Goal: Check status: Check status

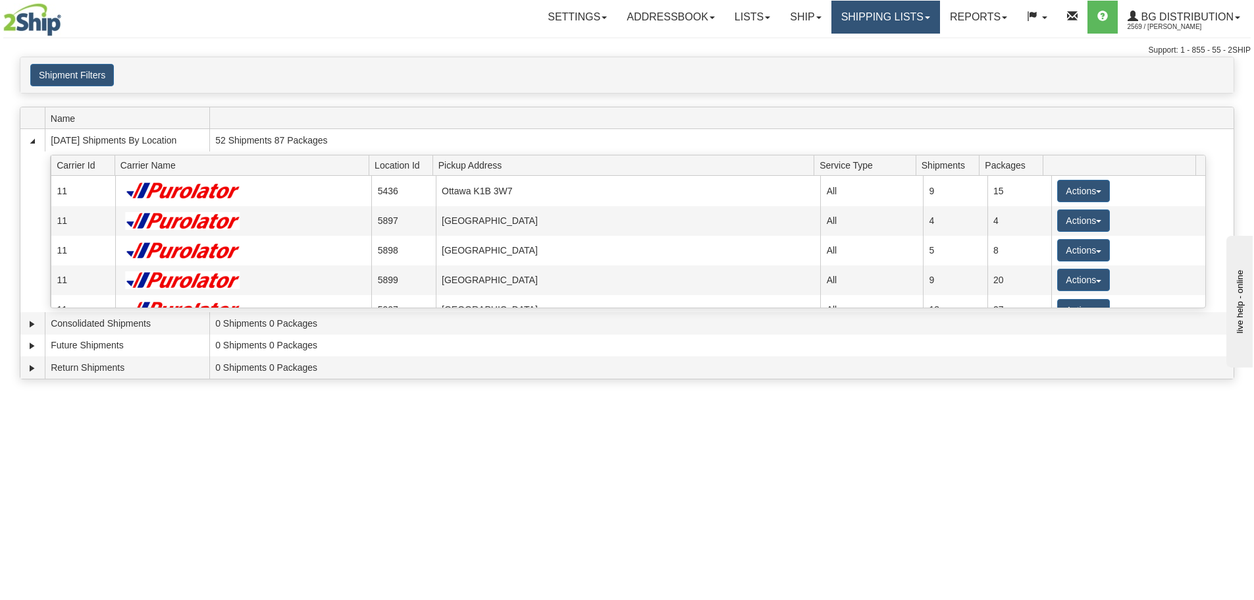
click at [847, 22] on link "Shipping lists" at bounding box center [885, 17] width 109 height 33
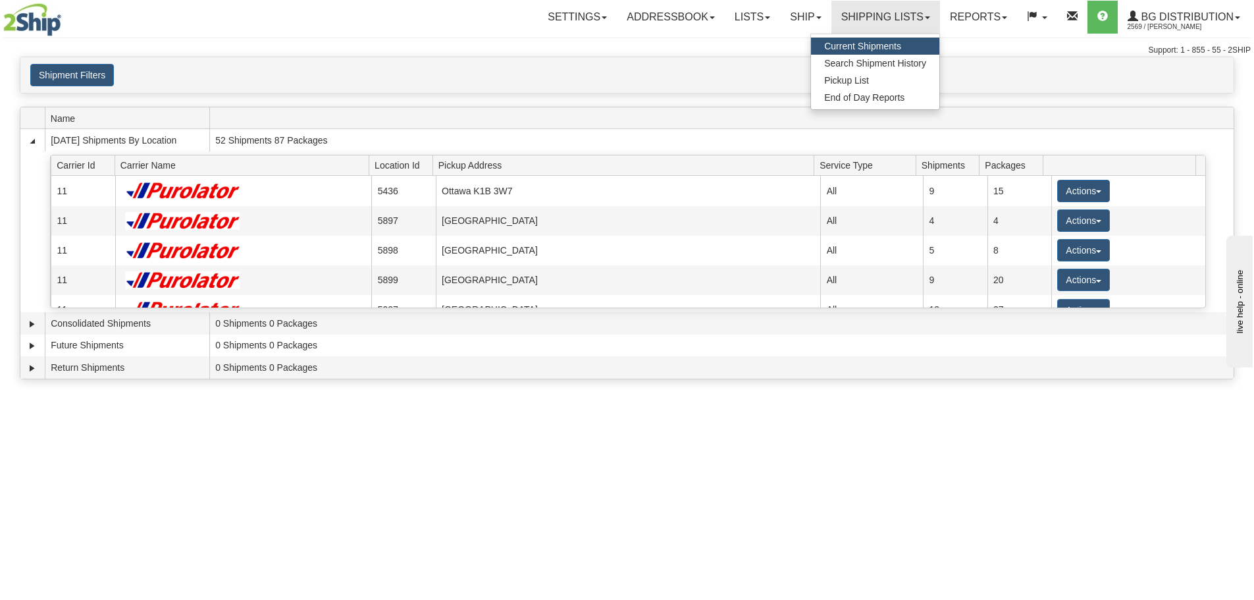
click at [845, 45] on span "Current Shipments" at bounding box center [862, 46] width 77 height 11
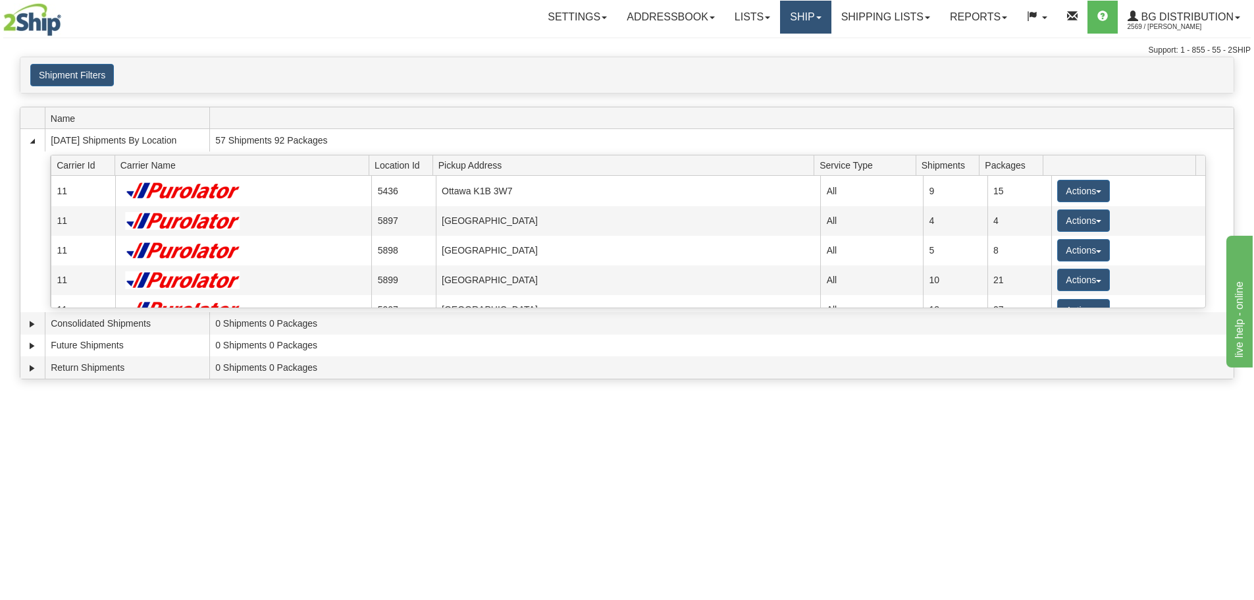
click at [790, 14] on link "Ship" at bounding box center [805, 17] width 51 height 33
click at [789, 45] on link "Ship Screen" at bounding box center [779, 46] width 104 height 17
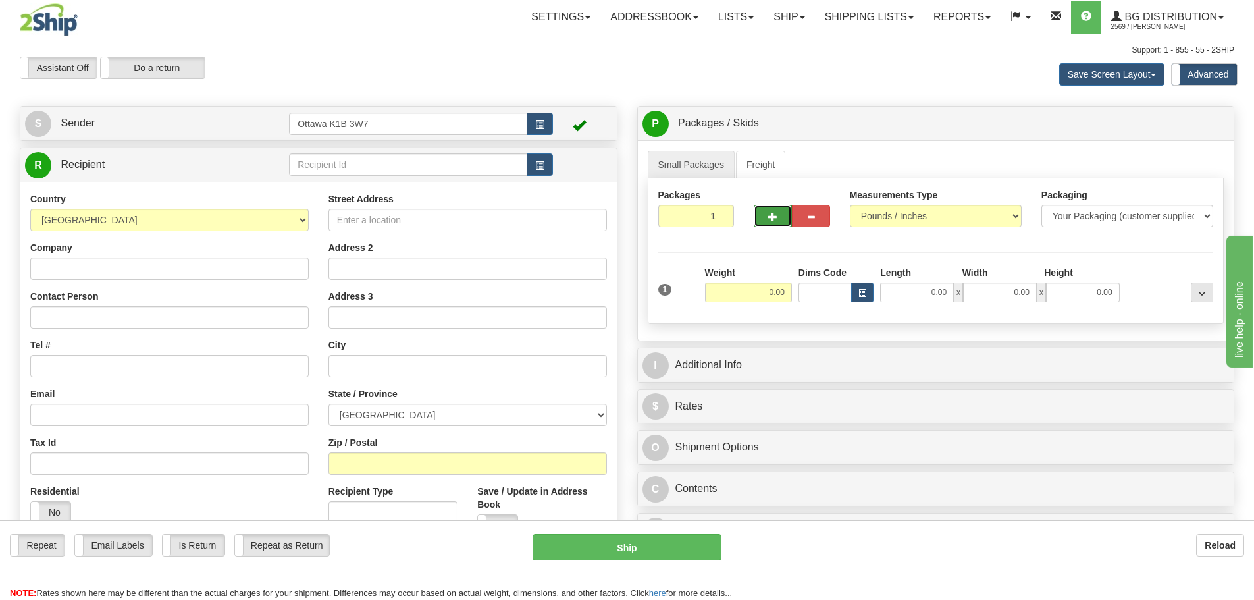
click at [771, 221] on span "button" at bounding box center [772, 217] width 9 height 9
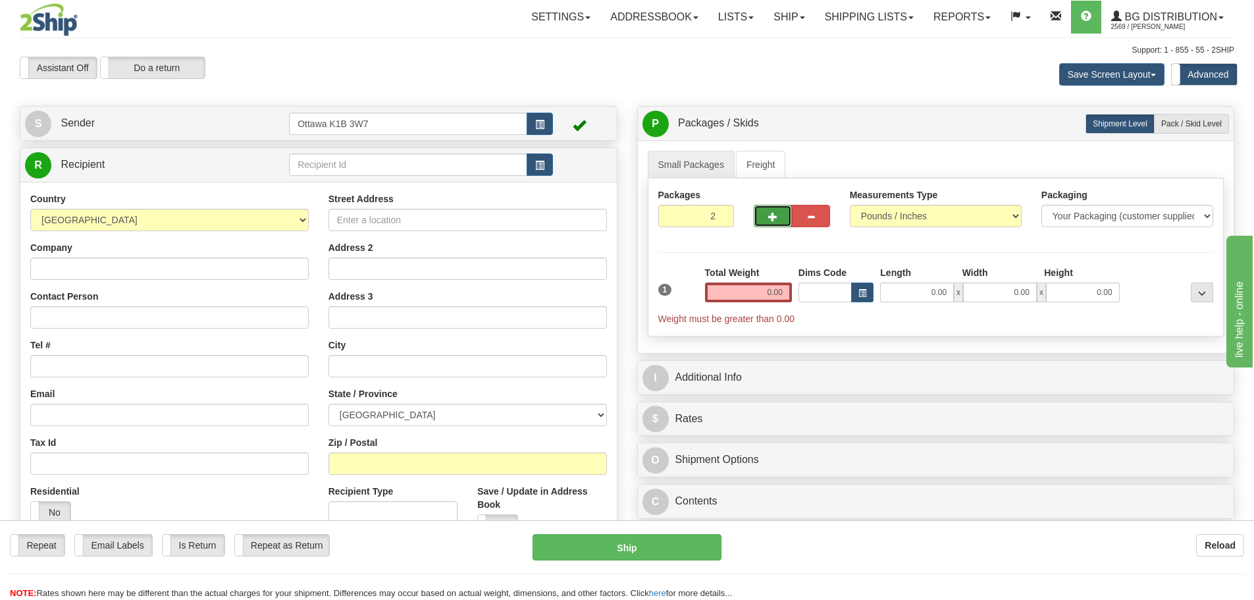
click at [771, 221] on span "button" at bounding box center [772, 217] width 9 height 9
click at [773, 215] on span "button" at bounding box center [772, 217] width 9 height 9
type input "4"
click at [1177, 130] on label "Pack / Skid Level Pack.." at bounding box center [1191, 124] width 75 height 20
radio input "true"
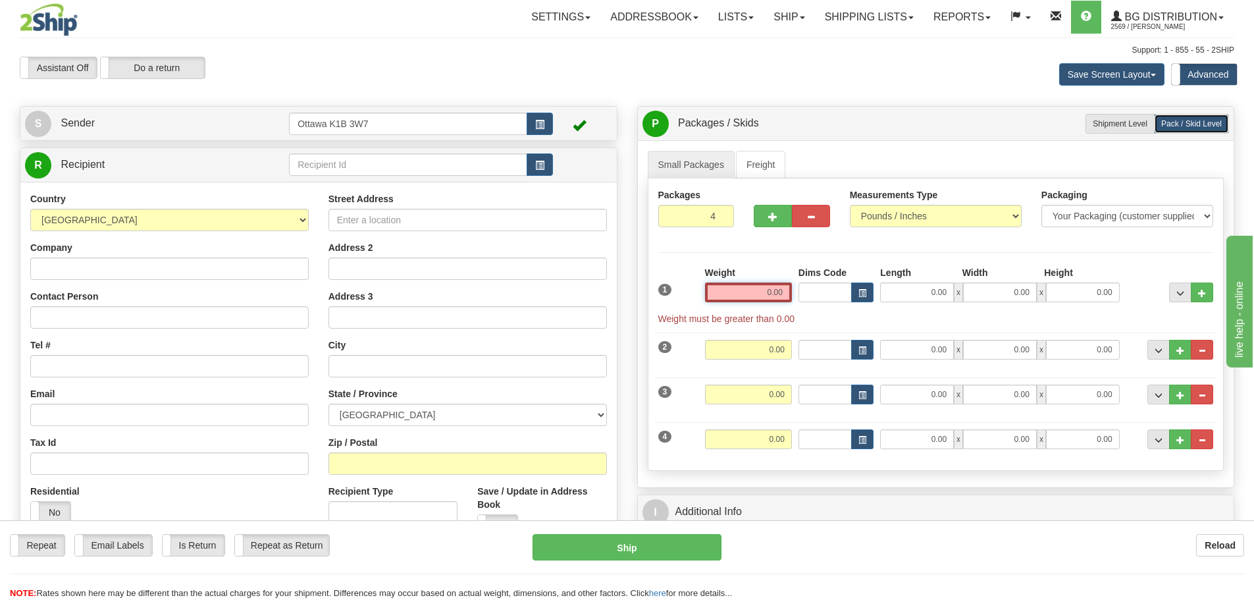
click at [760, 299] on input "0.00" at bounding box center [748, 292] width 87 height 20
type input "0"
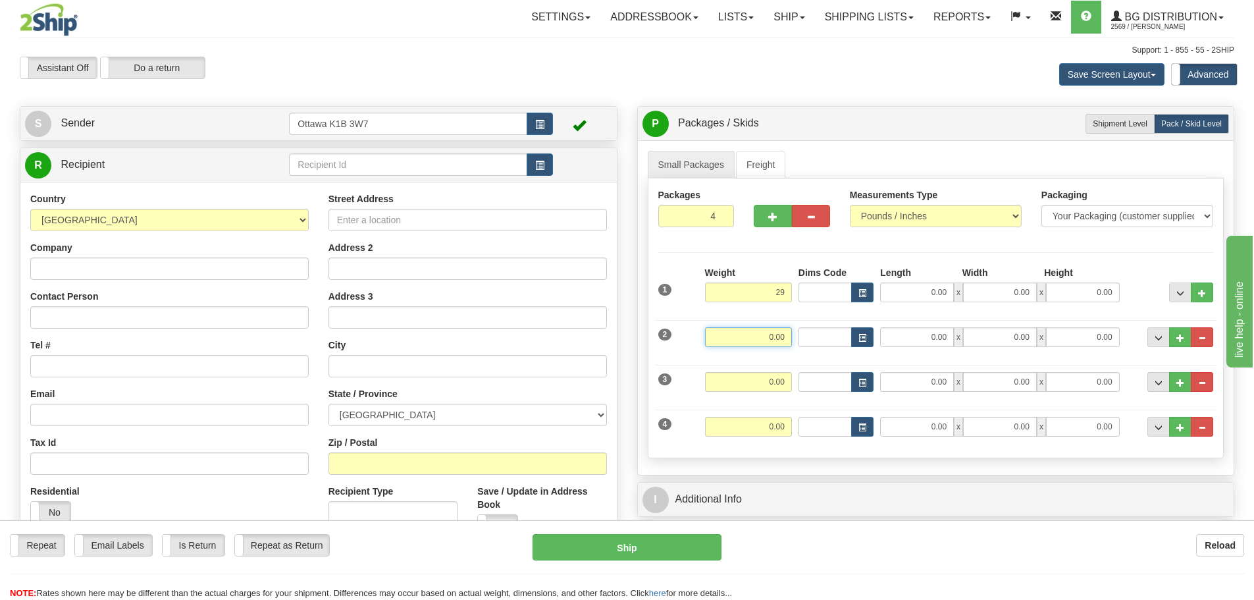
type input "29.00"
click at [780, 330] on input "0.00" at bounding box center [748, 337] width 87 height 20
type input "28.00"
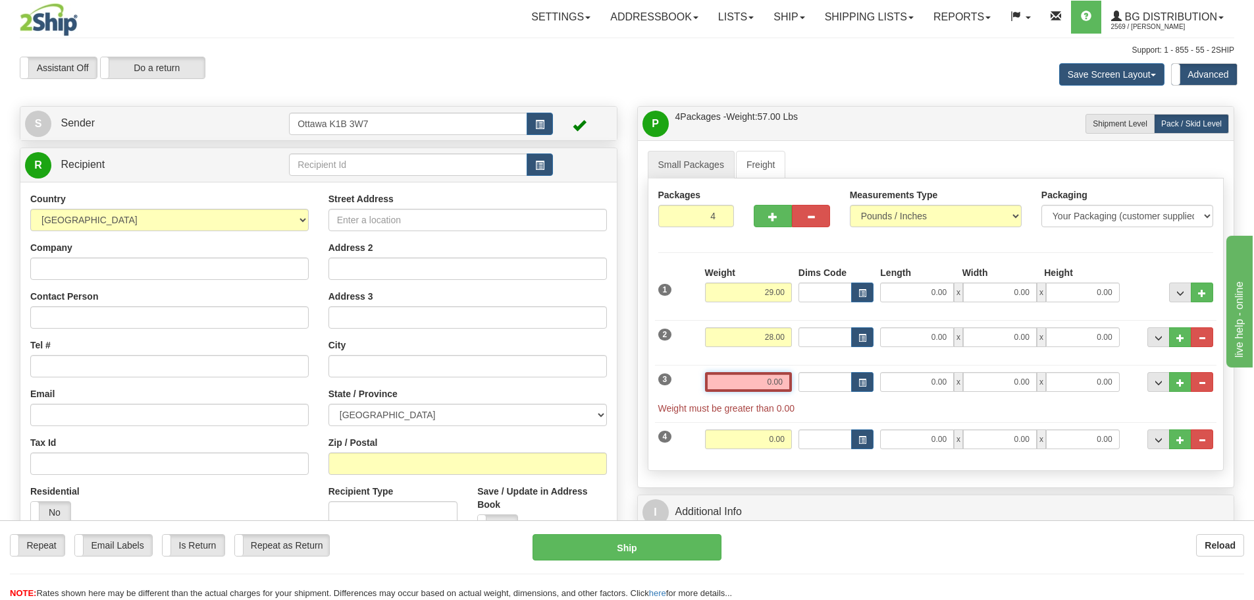
click at [779, 387] on input "0.00" at bounding box center [748, 382] width 87 height 20
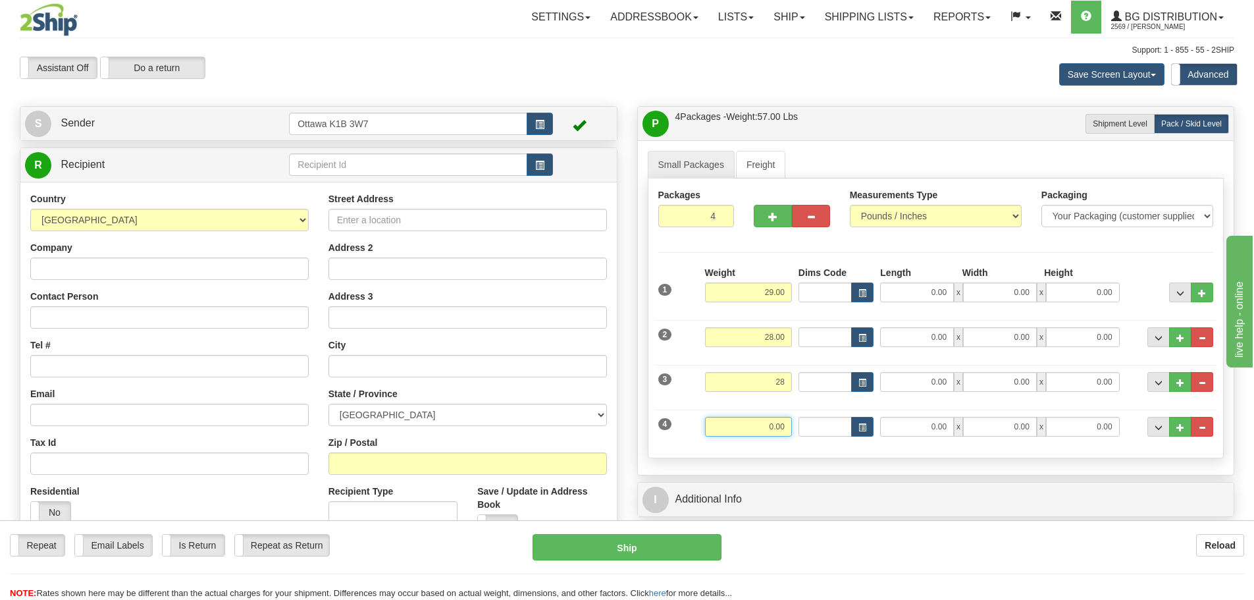
type input "28.00"
click at [782, 427] on input "0.00" at bounding box center [748, 427] width 87 height 20
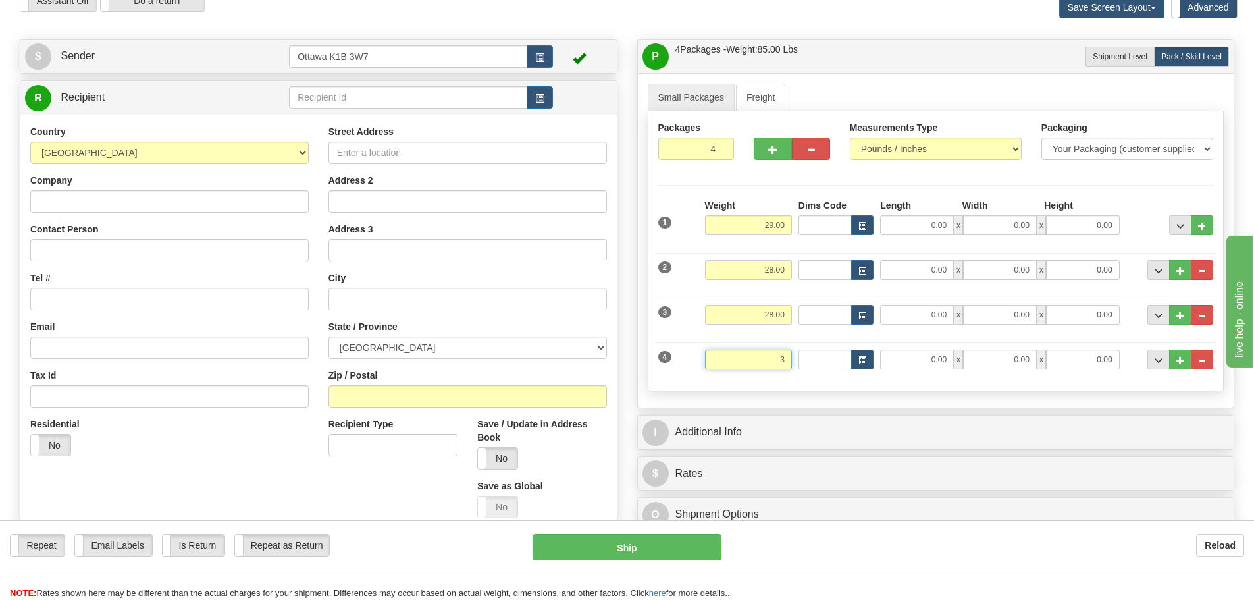
scroll to position [132, 0]
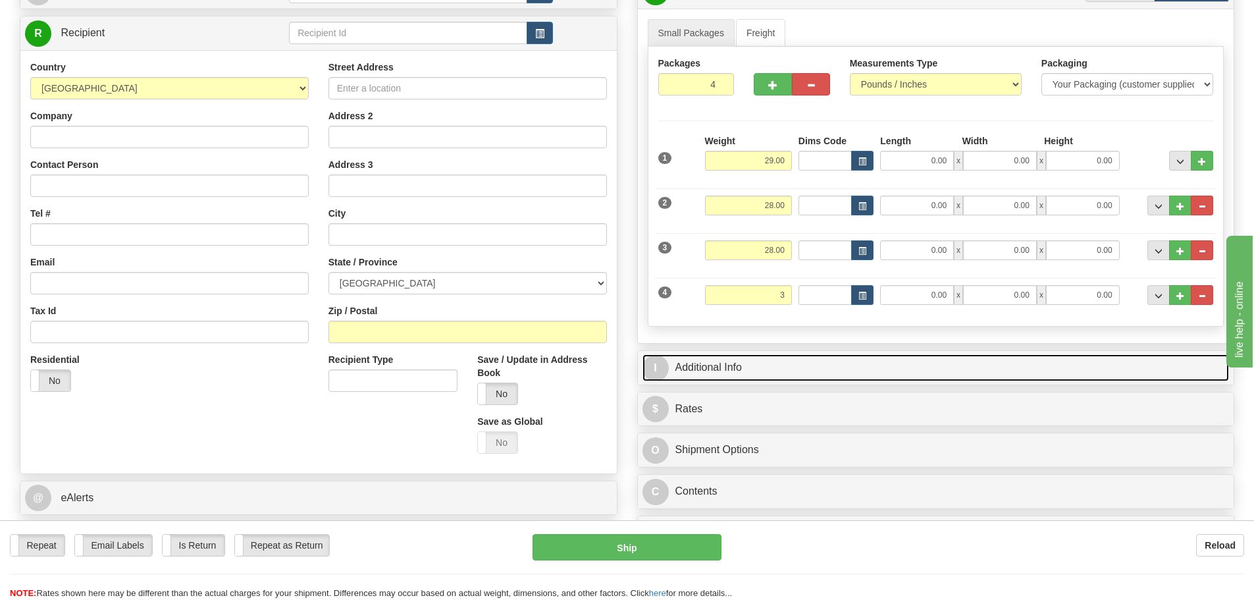
type input "3.00"
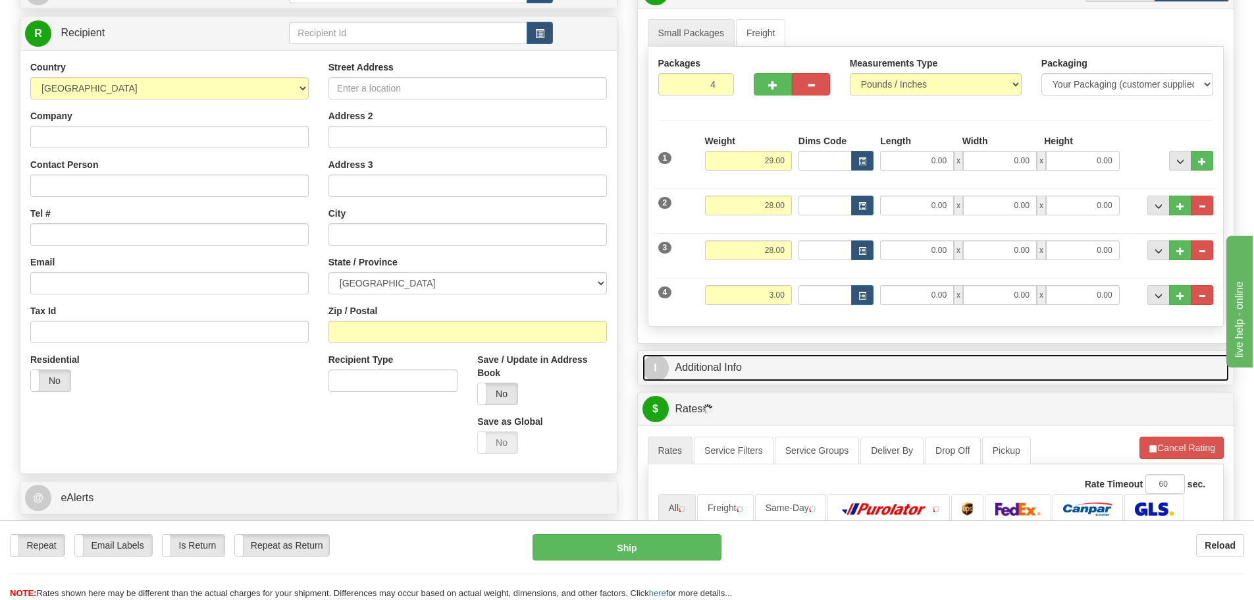
click at [883, 363] on link "I Additional Info" at bounding box center [936, 367] width 587 height 27
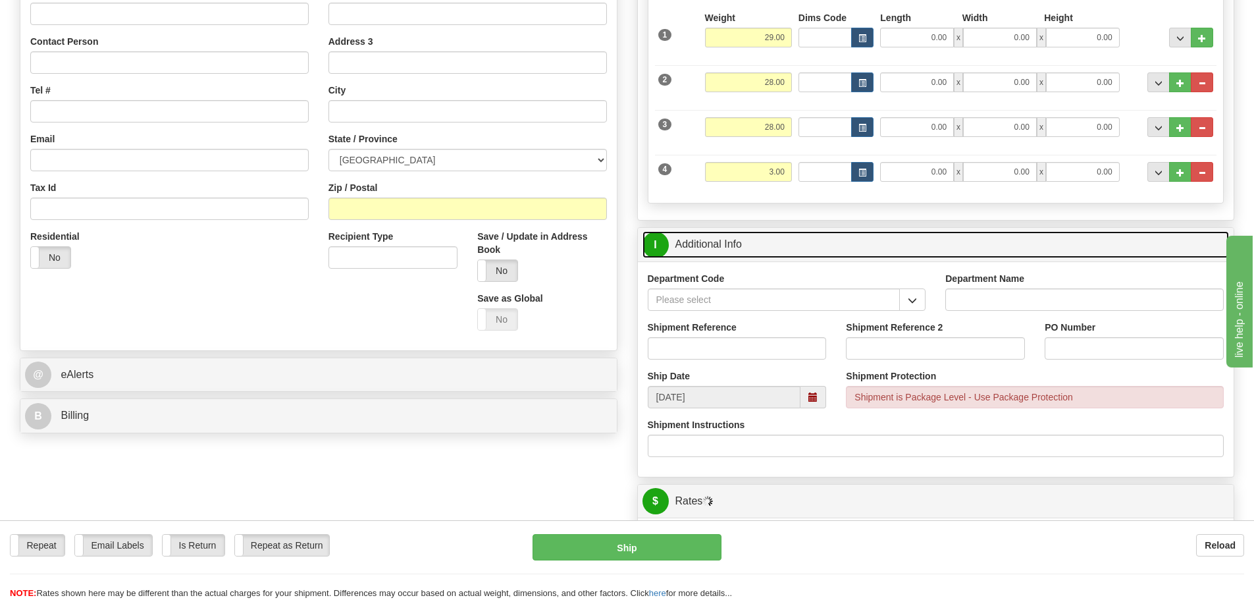
scroll to position [263, 0]
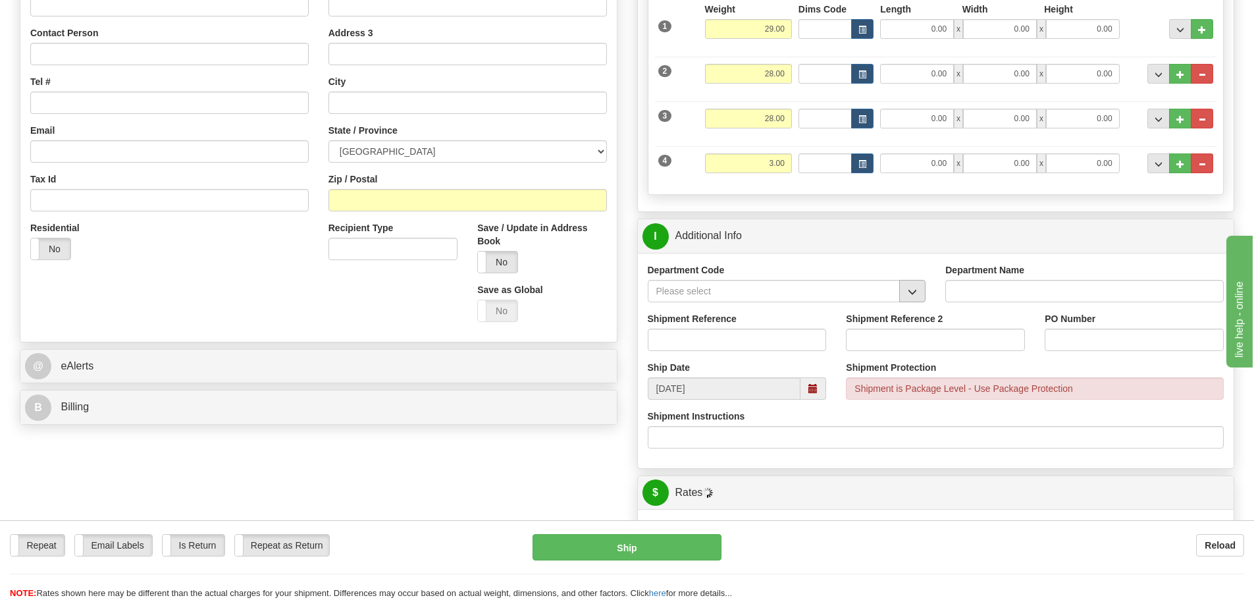
drag, startPoint x: 906, startPoint y: 307, endPoint x: 907, endPoint y: 300, distance: 6.7
click at [906, 305] on div "Department Code" at bounding box center [787, 287] width 298 height 49
click at [907, 300] on button "button" at bounding box center [912, 291] width 26 height 22
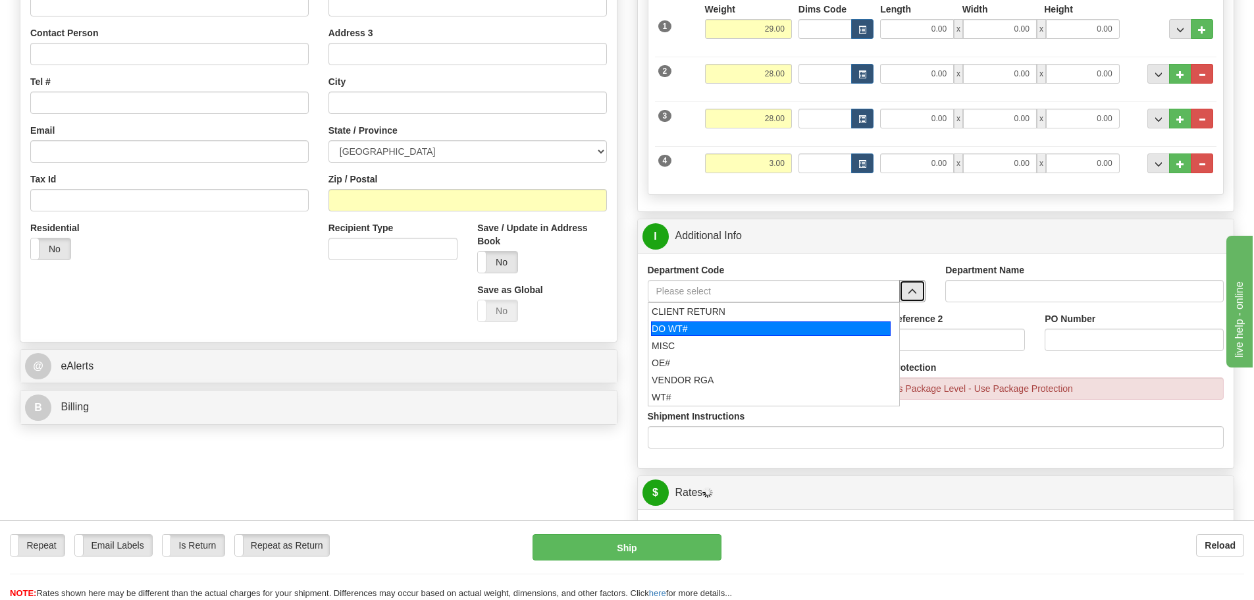
click at [762, 330] on div "DO WT#" at bounding box center [771, 328] width 240 height 14
type input "DO WT#"
type input "DIRECT ORDERS"
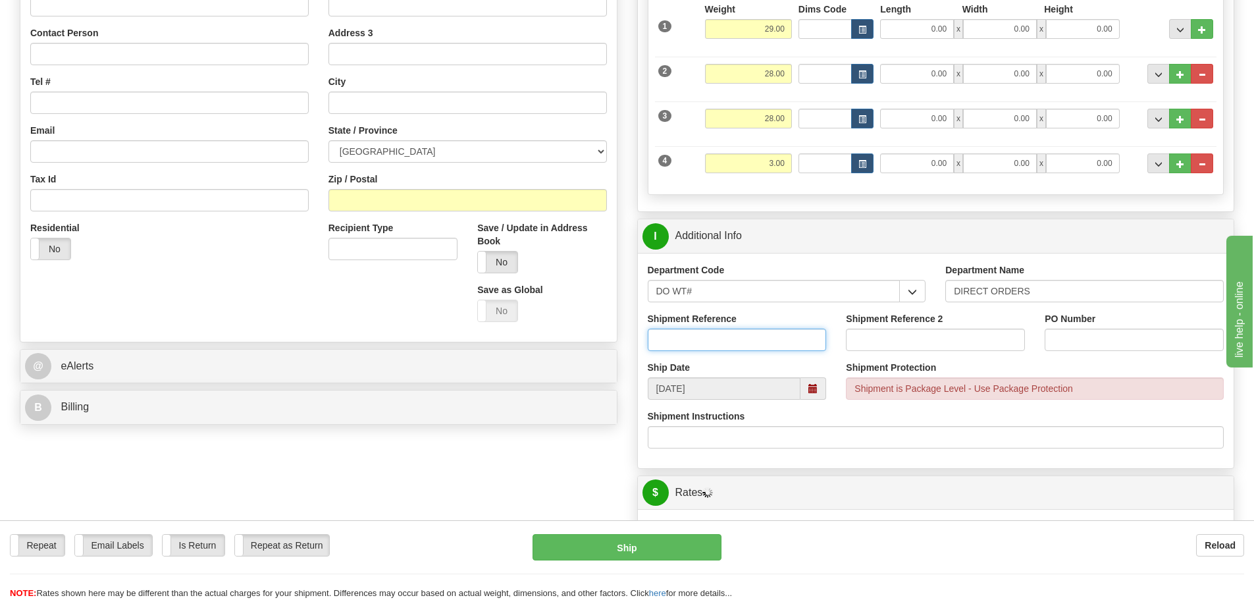
click at [731, 336] on input "Shipment Reference" at bounding box center [737, 339] width 179 height 22
type input "167615-00"
click at [1089, 334] on input "PO Number" at bounding box center [1134, 339] width 179 height 22
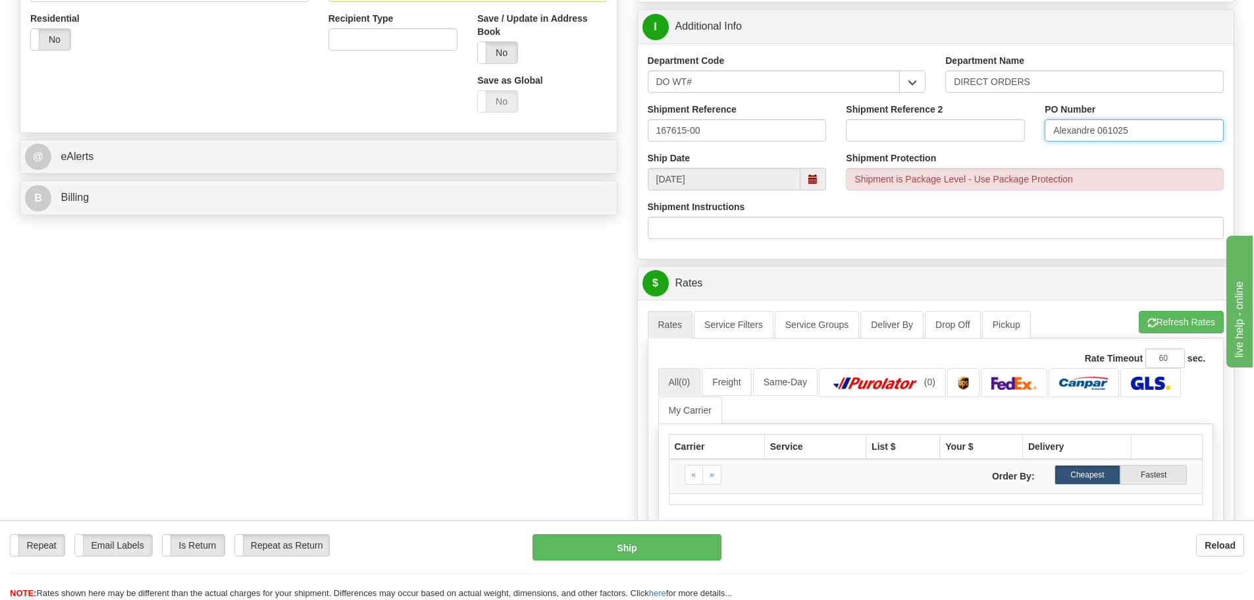
scroll to position [527, 0]
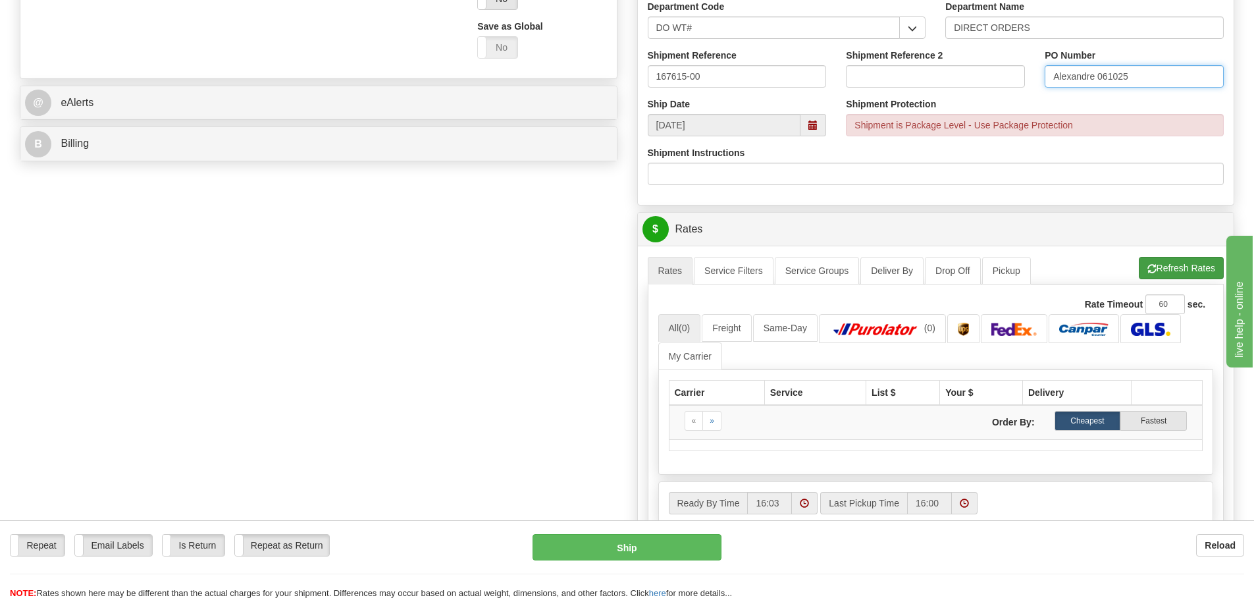
type input "Alexandre 061025"
click at [1151, 259] on button "Refresh Rates" at bounding box center [1181, 268] width 85 height 22
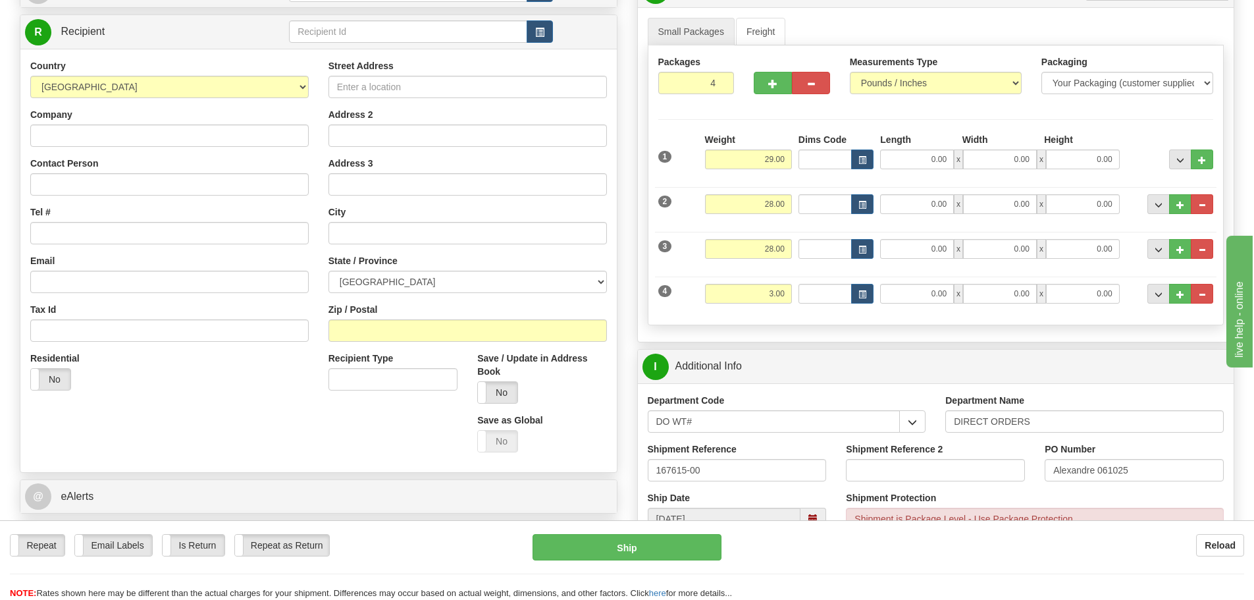
scroll to position [132, 0]
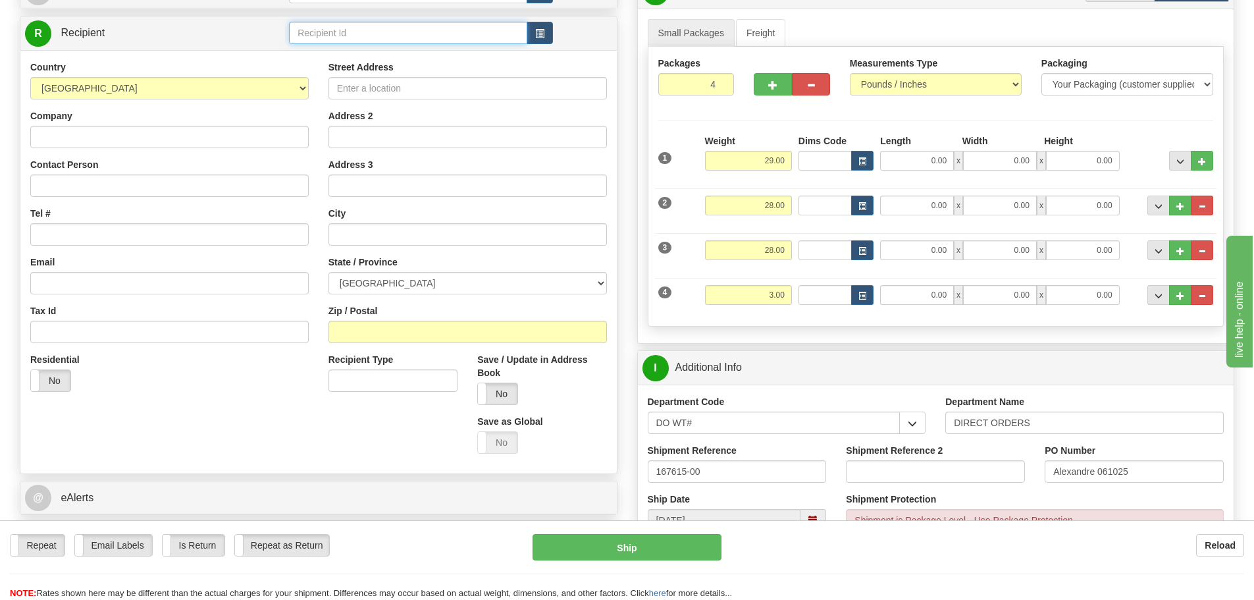
click at [453, 31] on input "text" at bounding box center [408, 33] width 238 height 22
type input "20331"
click at [5, 359] on div "Toggle navigation Settings Shipping Preferences Fields Preferences New" at bounding box center [627, 510] width 1254 height 1284
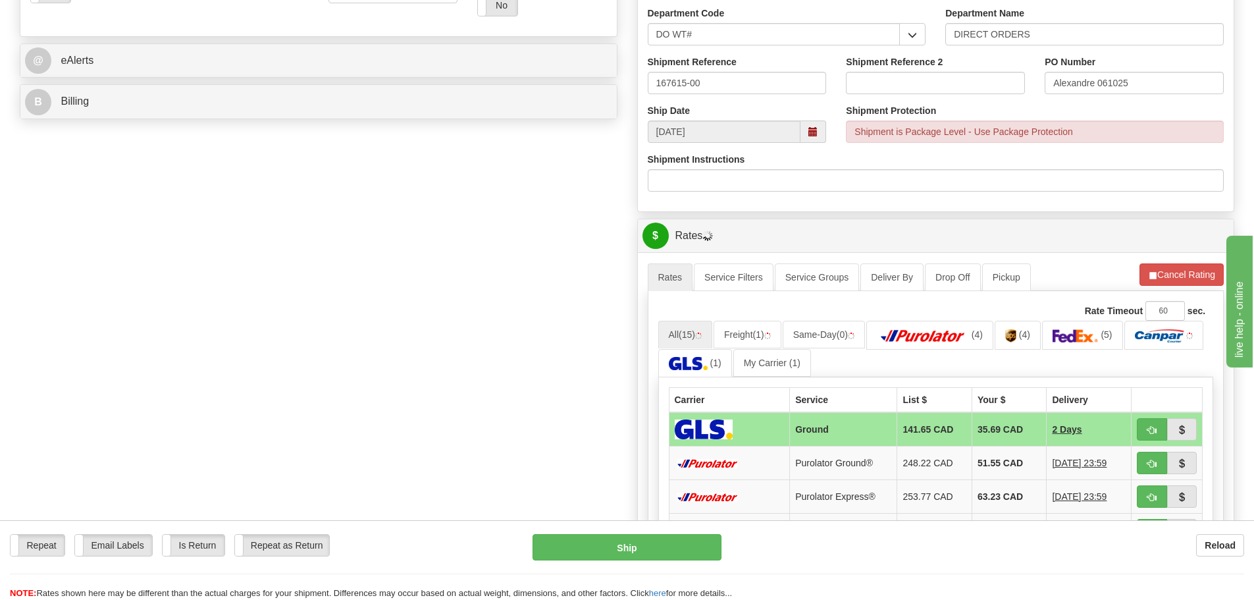
scroll to position [527, 0]
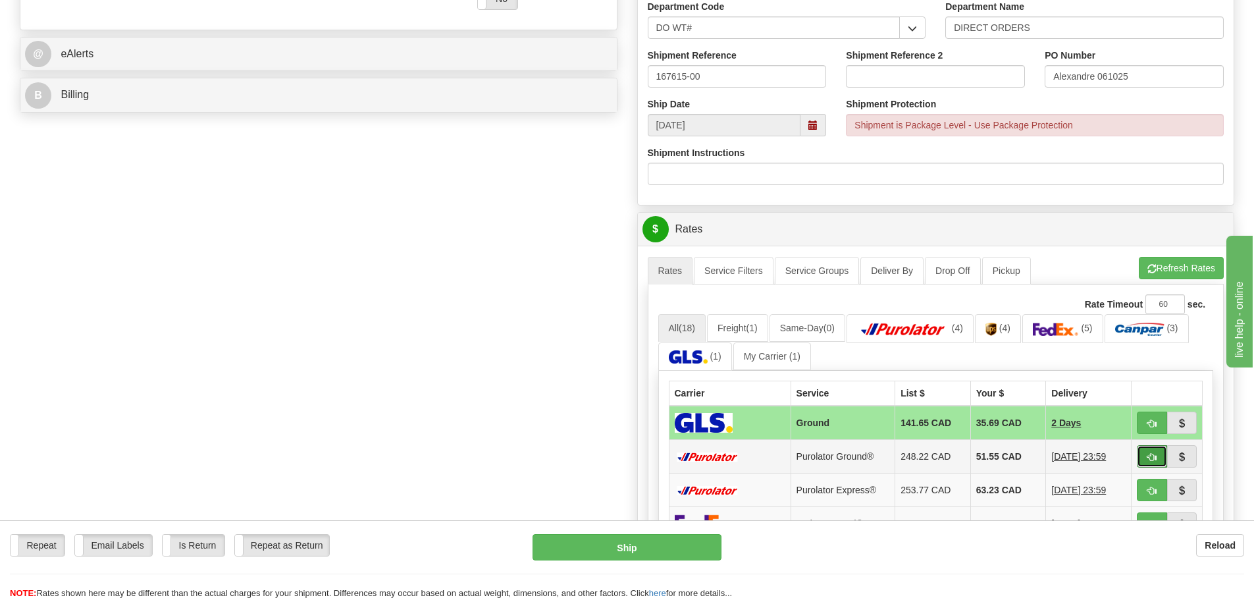
click at [1142, 456] on button "button" at bounding box center [1152, 456] width 30 height 22
type input "260"
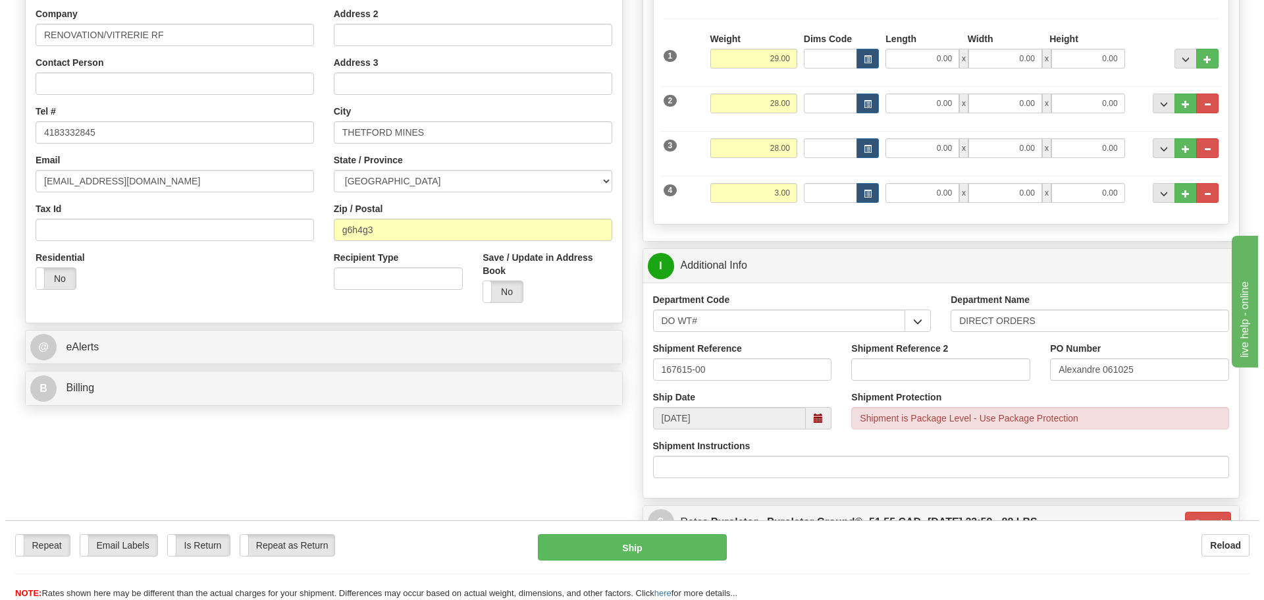
scroll to position [263, 0]
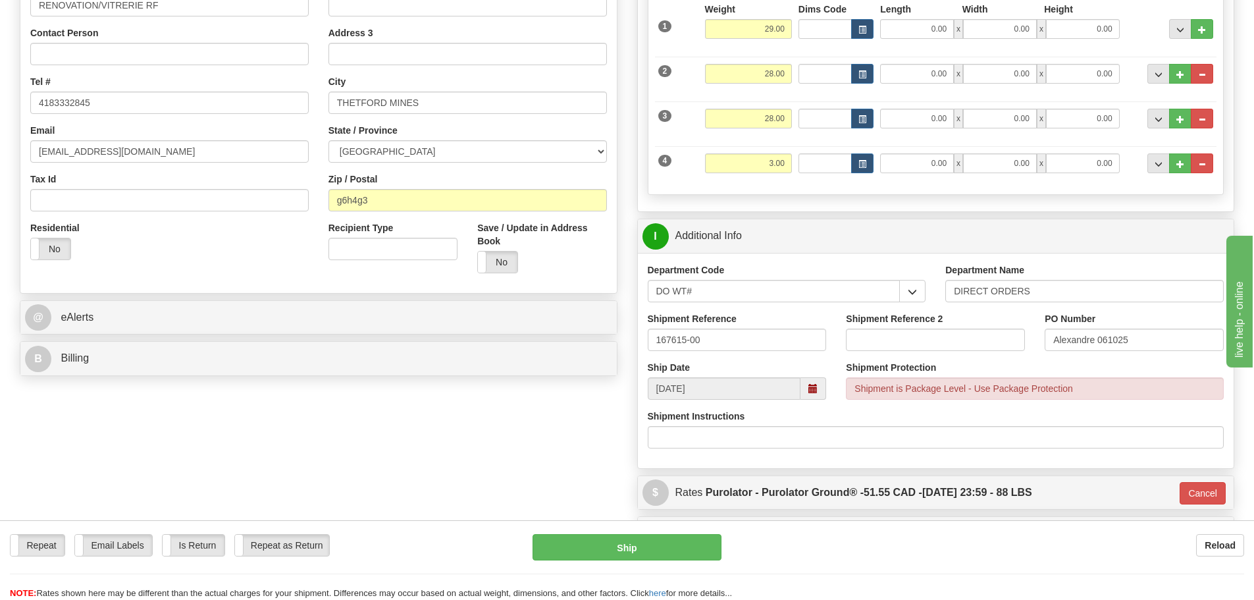
click at [724, 557] on div "Ship" at bounding box center [627, 547] width 209 height 26
click at [705, 552] on button "Ship" at bounding box center [627, 547] width 189 height 26
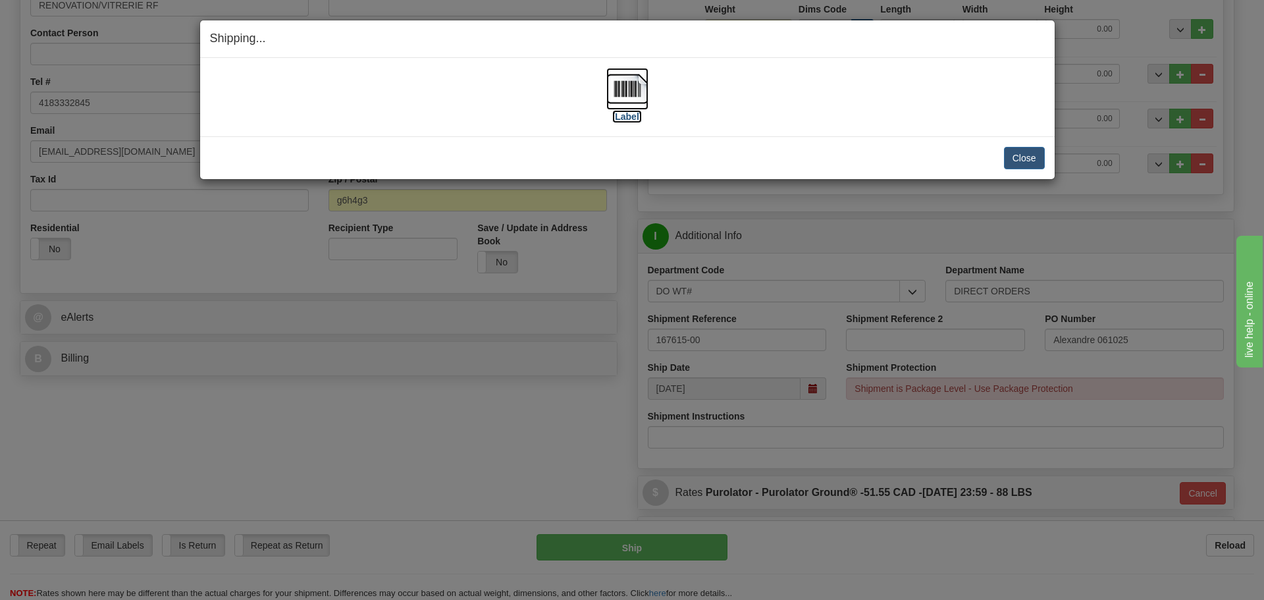
click at [627, 111] on label "[Label]" at bounding box center [627, 116] width 30 height 13
click at [1019, 163] on button "Close" at bounding box center [1024, 158] width 41 height 22
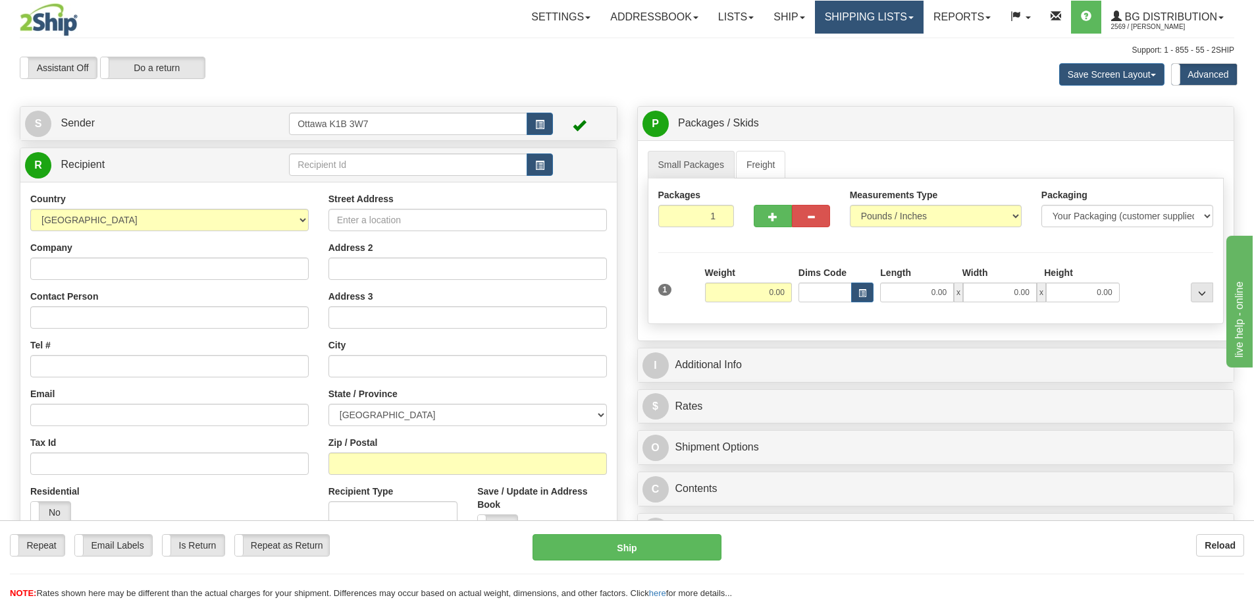
click at [866, 22] on link "Shipping lists" at bounding box center [869, 17] width 109 height 33
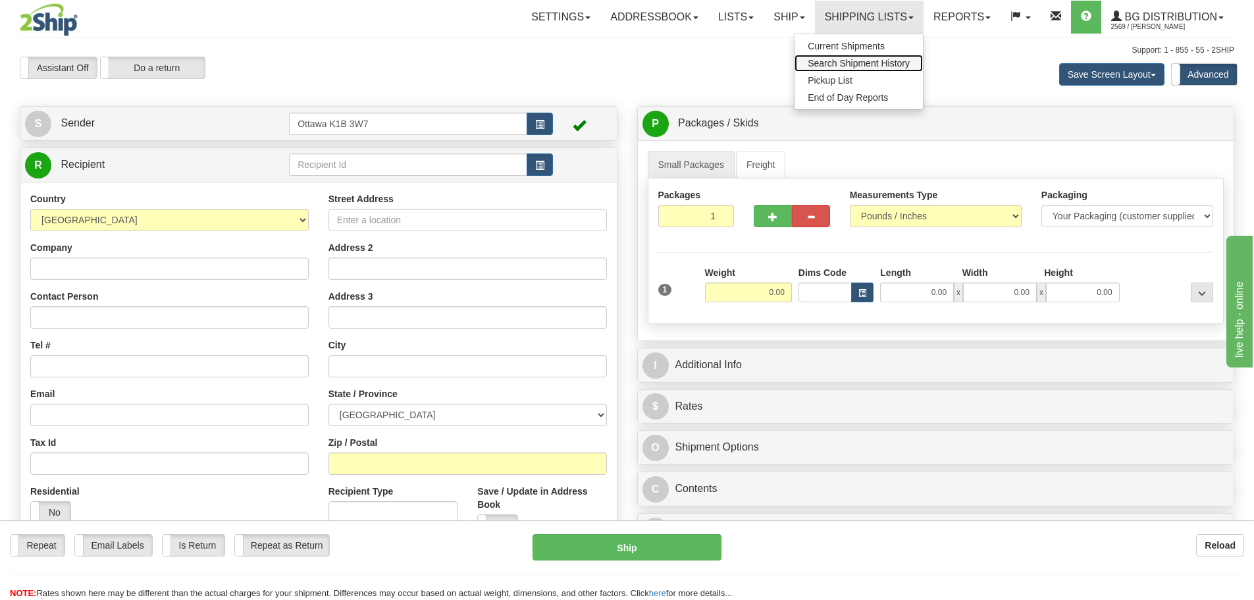
click at [845, 61] on span "Search Shipment History" at bounding box center [859, 63] width 102 height 11
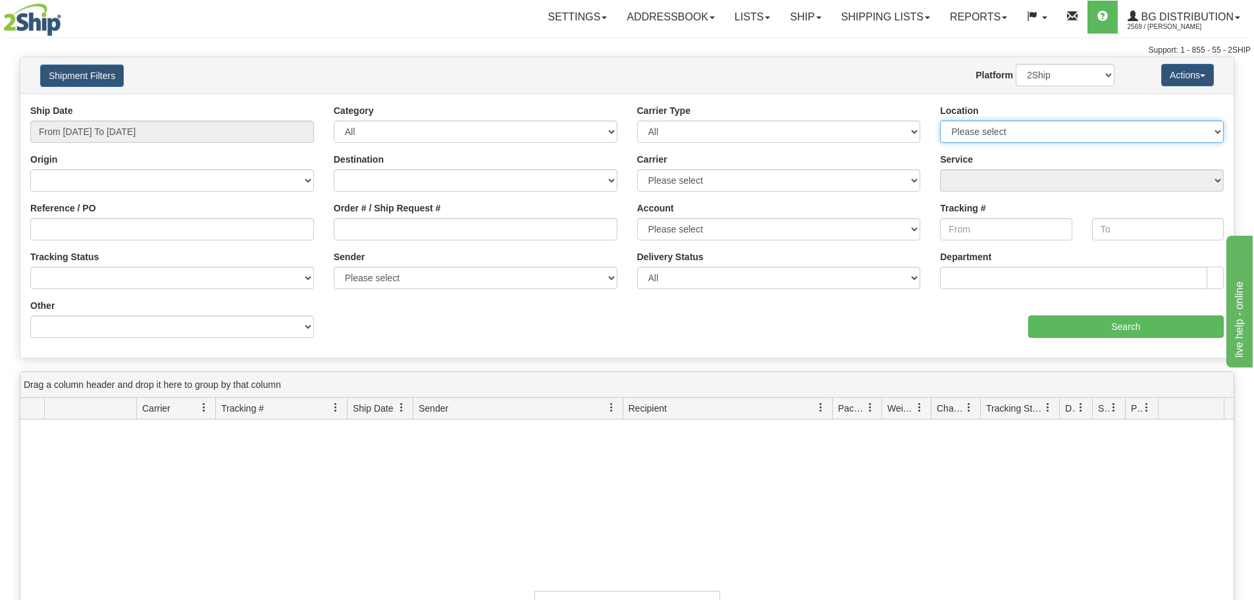
click at [984, 132] on select "Please select [GEOGRAPHIC_DATA] K1B 3W7 [GEOGRAPHIC_DATA] [GEOGRAPHIC_DATA] [GE…" at bounding box center [1082, 131] width 284 height 22
select select "5436"
click at [940, 120] on select "Please select [GEOGRAPHIC_DATA] K1B 3W7 [GEOGRAPHIC_DATA] [GEOGRAPHIC_DATA] [GE…" at bounding box center [1082, 131] width 284 height 22
type input "[DATE]"
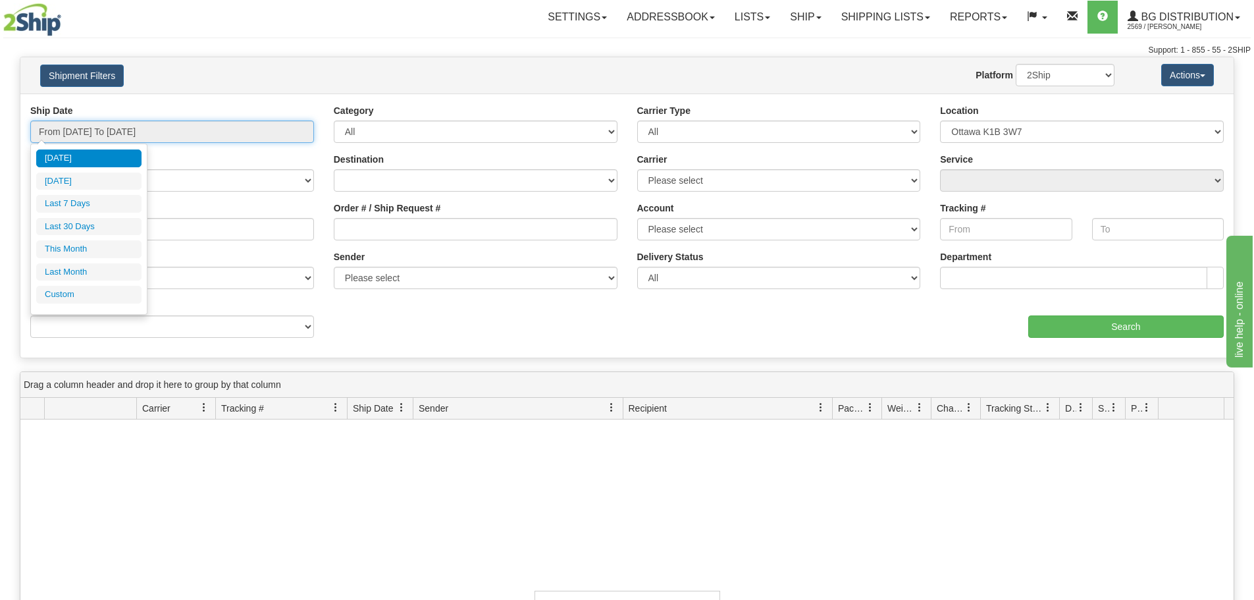
click at [253, 127] on input "From [DATE] To [DATE]" at bounding box center [172, 131] width 284 height 22
type input "[DATE]"
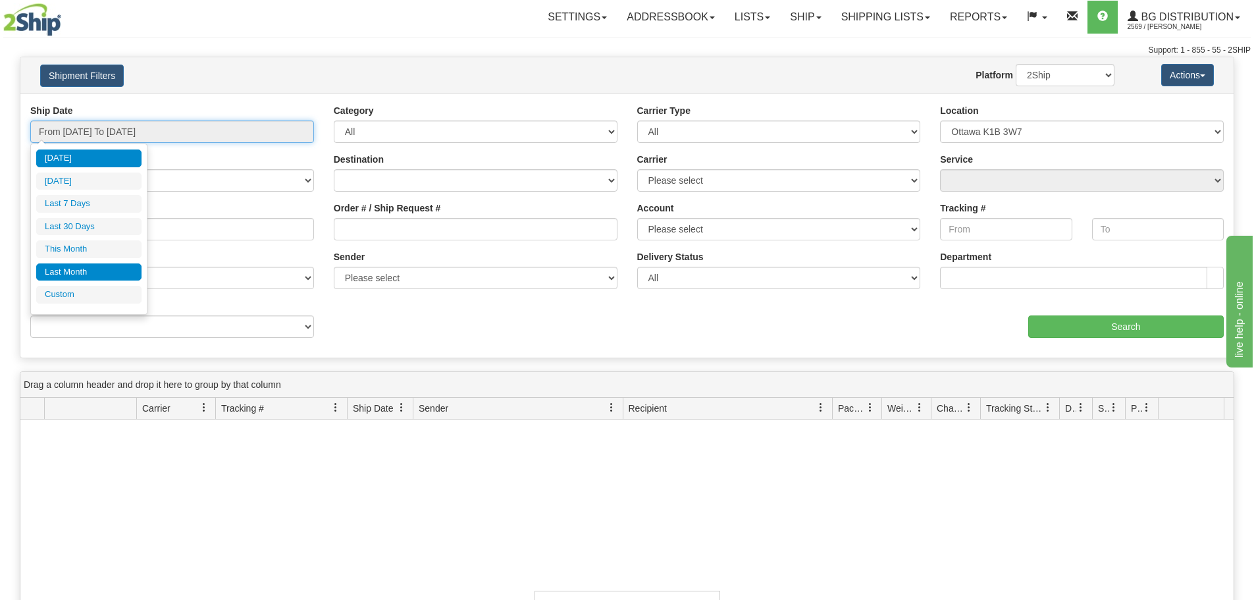
type input "[DATE]"
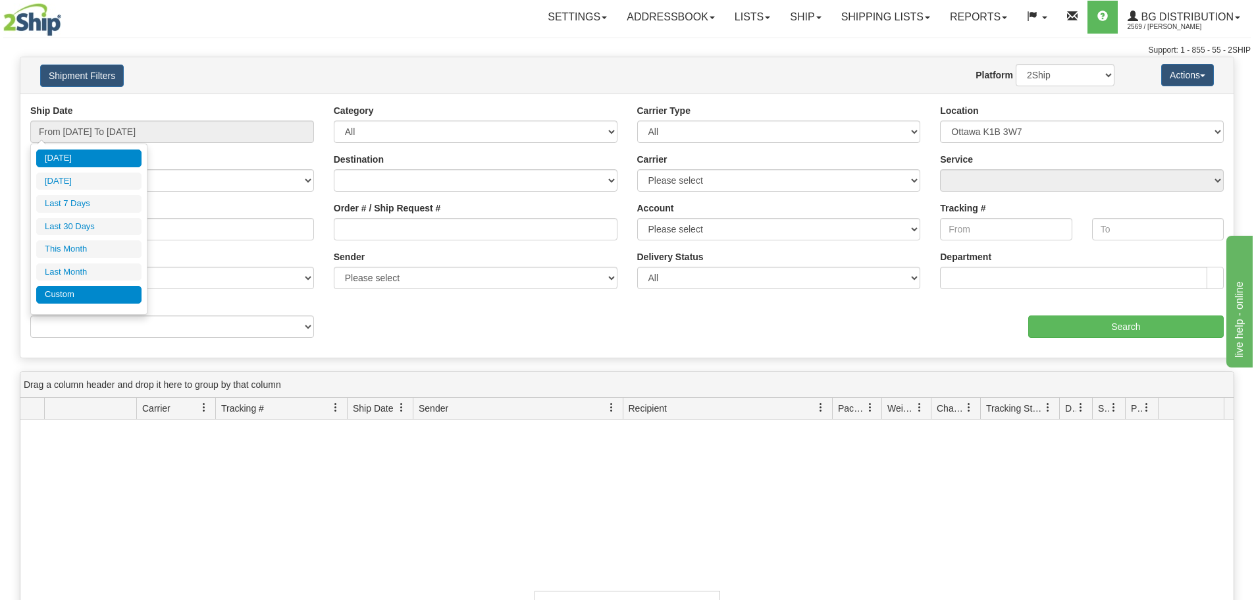
click at [104, 298] on li "Custom" at bounding box center [88, 295] width 105 height 18
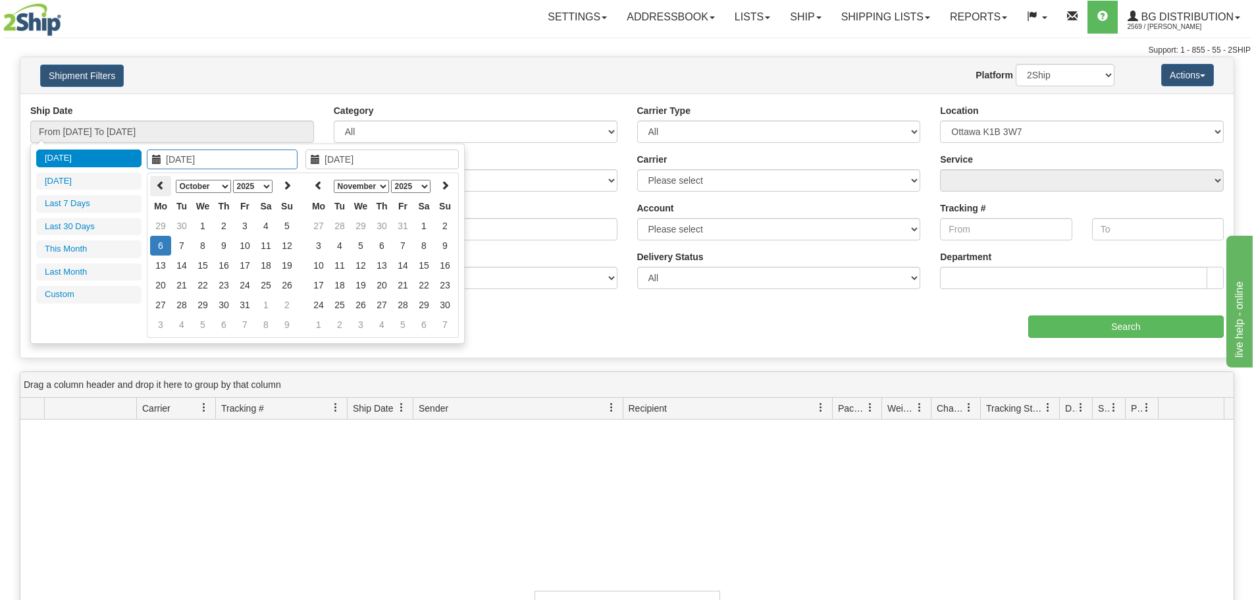
click at [159, 188] on icon at bounding box center [160, 184] width 9 height 9
type input "[DATE]"
click at [184, 325] on td "30" at bounding box center [181, 325] width 21 height 20
click at [315, 187] on icon at bounding box center [318, 184] width 9 height 9
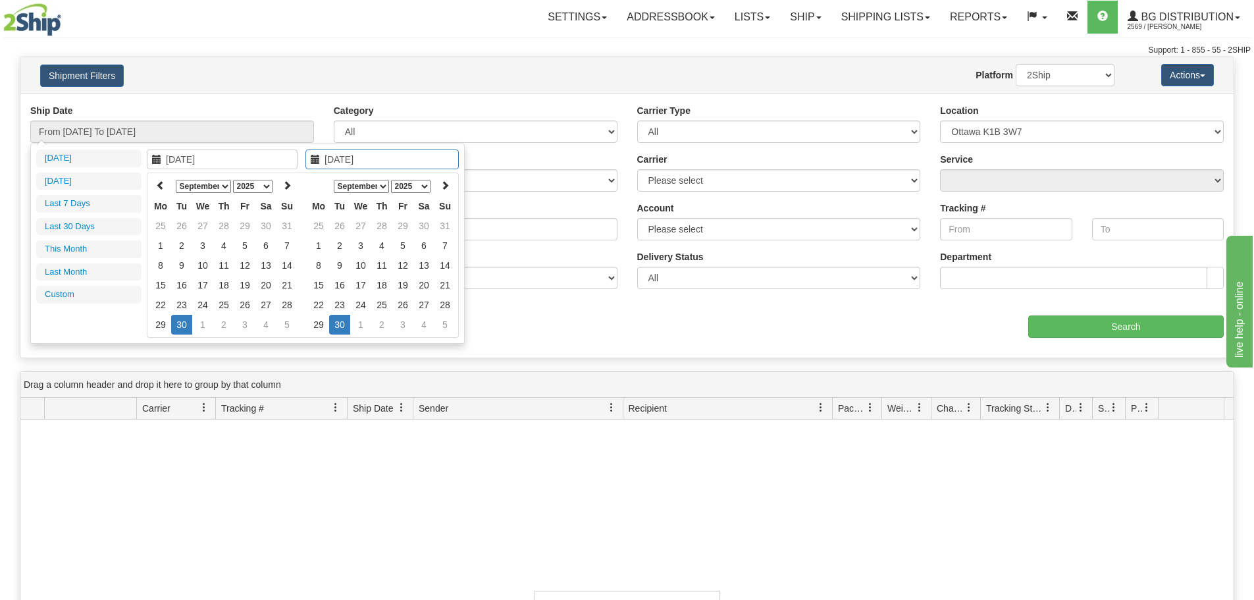
type input "[DATE]"
click at [339, 325] on td "30" at bounding box center [339, 325] width 21 height 20
type input "From [DATE] To [DATE]"
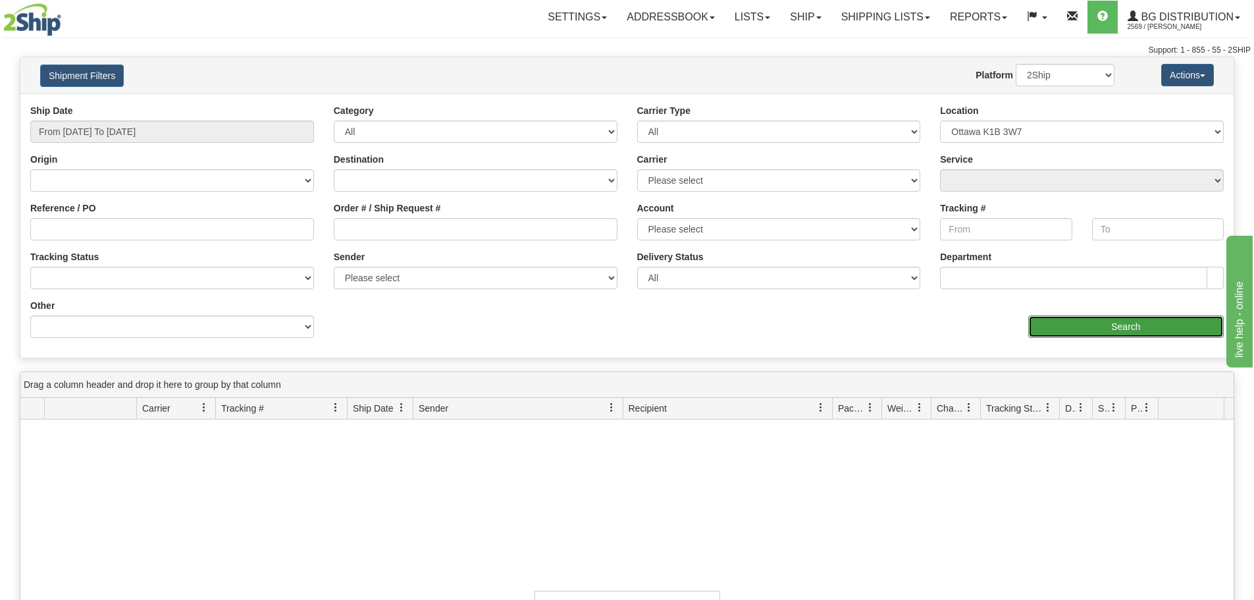
click at [1043, 327] on input "Search" at bounding box center [1126, 326] width 196 height 22
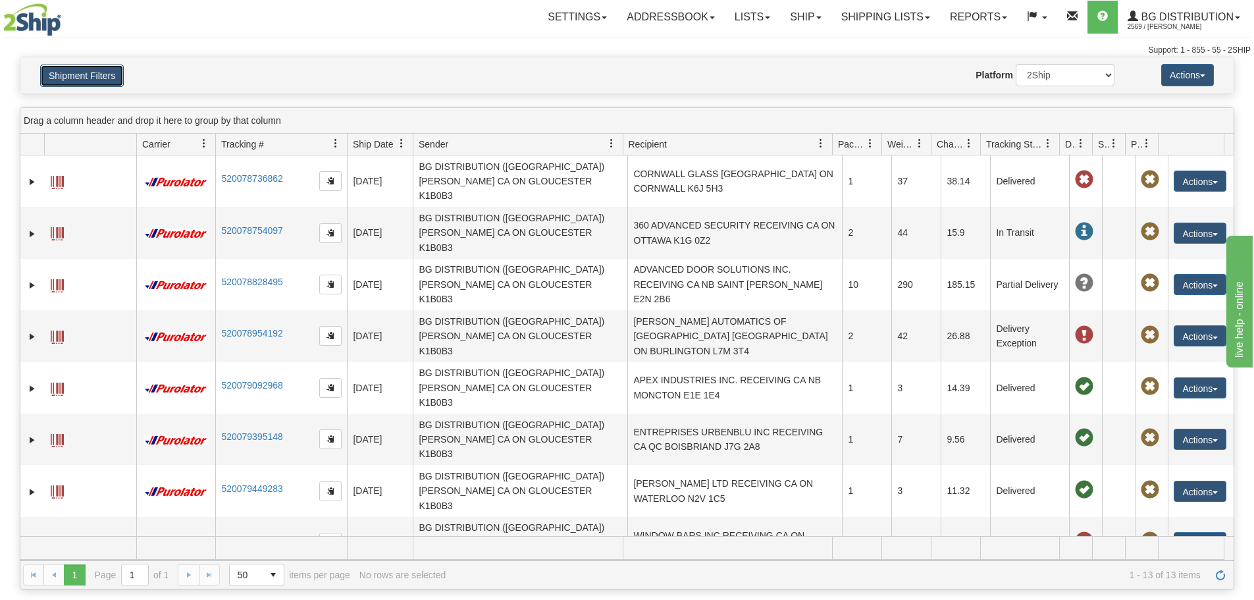
click at [91, 65] on button "Shipment Filters" at bounding box center [82, 76] width 84 height 22
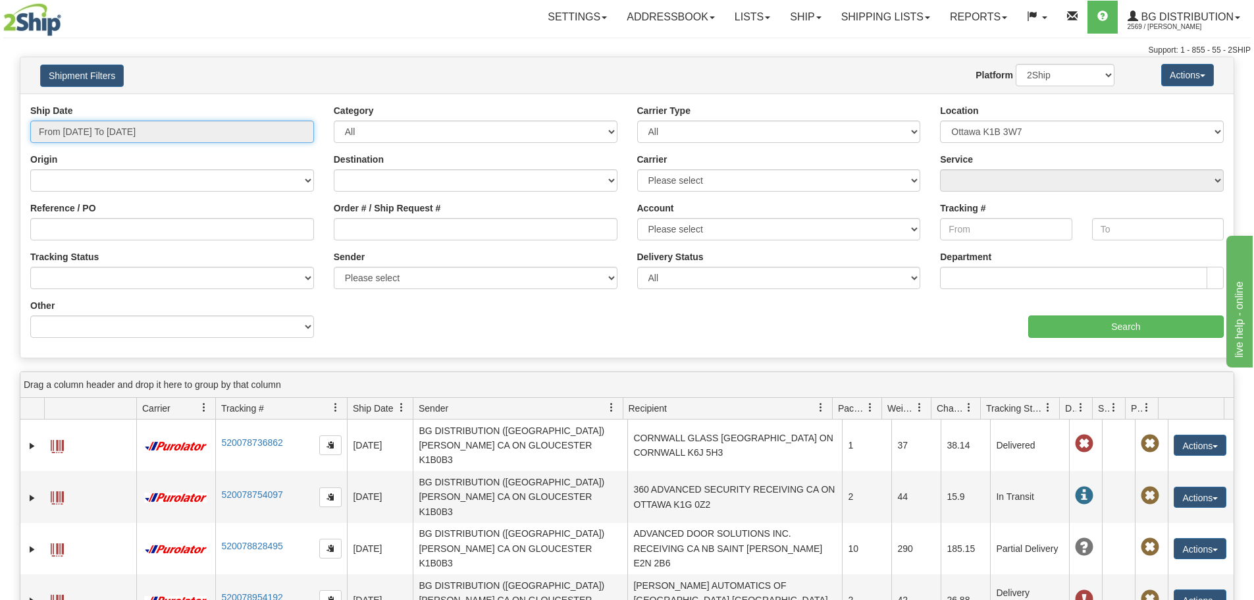
click at [94, 127] on input "From [DATE] To [DATE]" at bounding box center [172, 131] width 284 height 22
click at [97, 86] on button "Shipment Filters" at bounding box center [82, 76] width 84 height 22
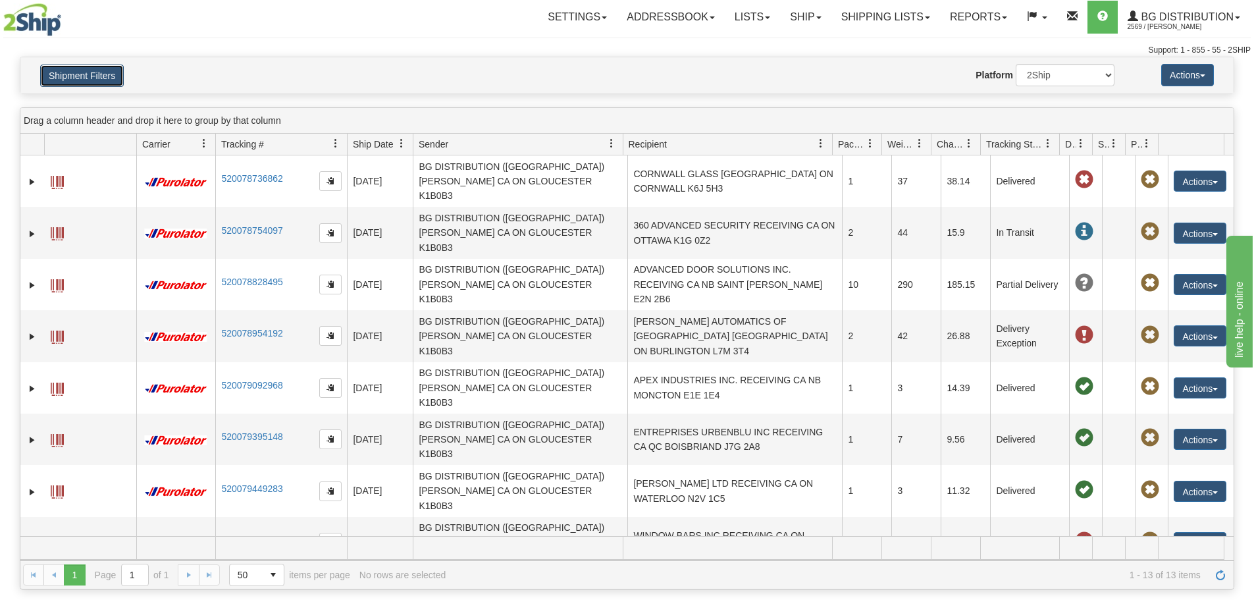
click at [101, 82] on button "Shipment Filters" at bounding box center [82, 76] width 84 height 22
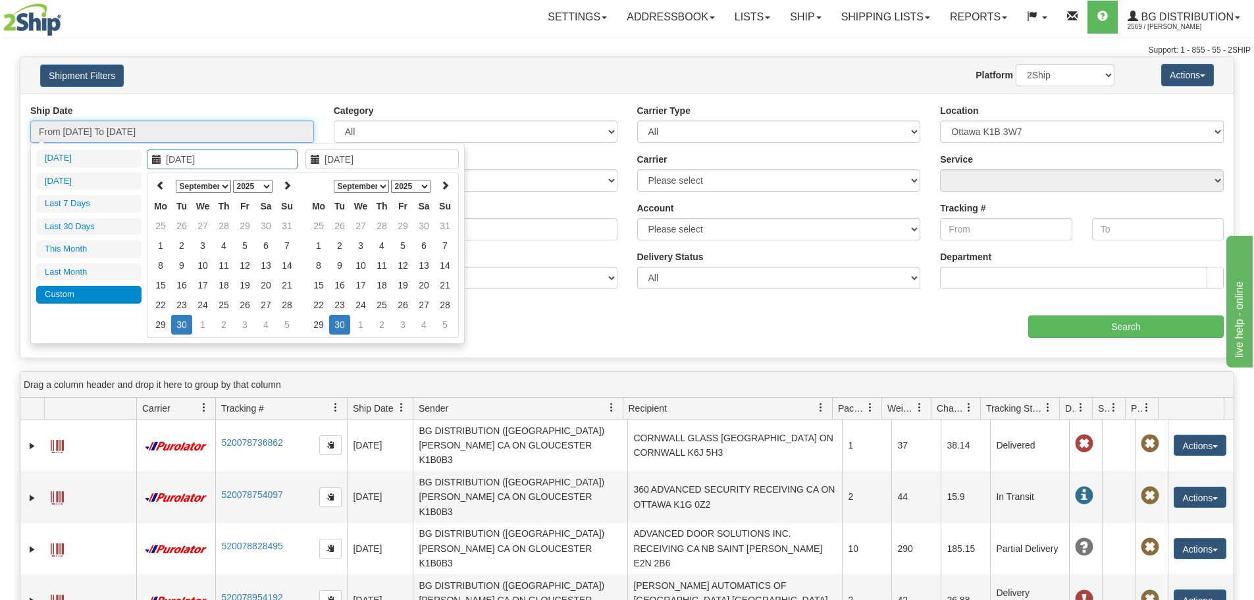
click at [201, 138] on input "From [DATE] To [DATE]" at bounding box center [172, 131] width 284 height 22
type input "[DATE]"
click at [228, 330] on td "2" at bounding box center [223, 325] width 21 height 20
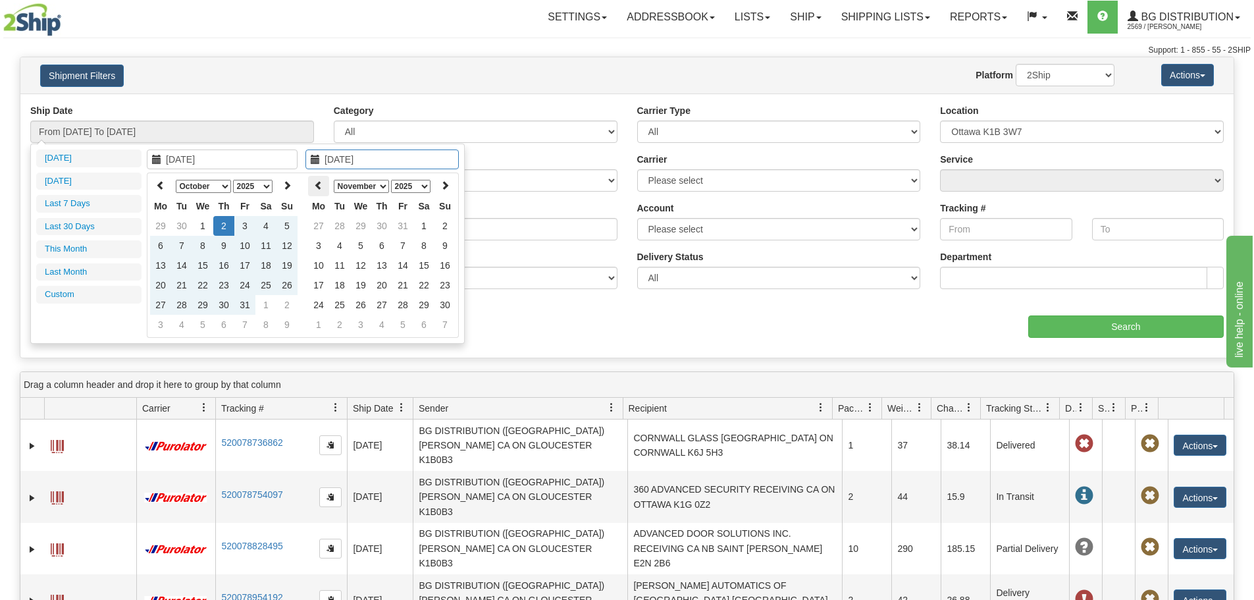
click at [322, 188] on icon at bounding box center [318, 184] width 9 height 9
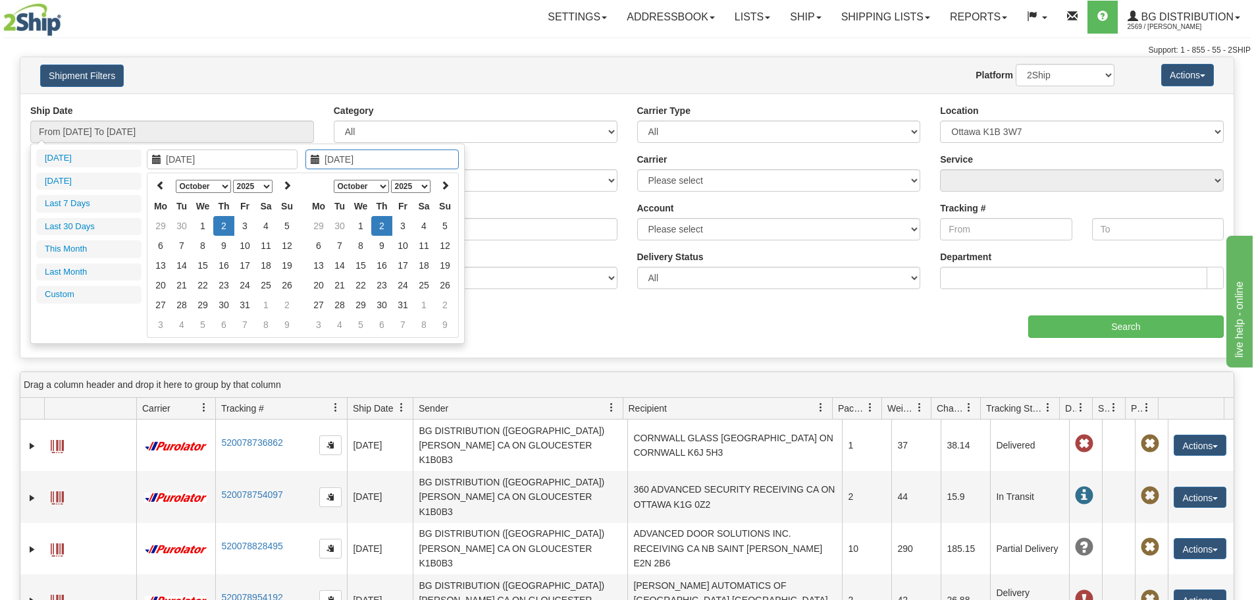
type input "[DATE]"
click at [386, 228] on td "2" at bounding box center [381, 226] width 21 height 20
type input "From [DATE] To [DATE]"
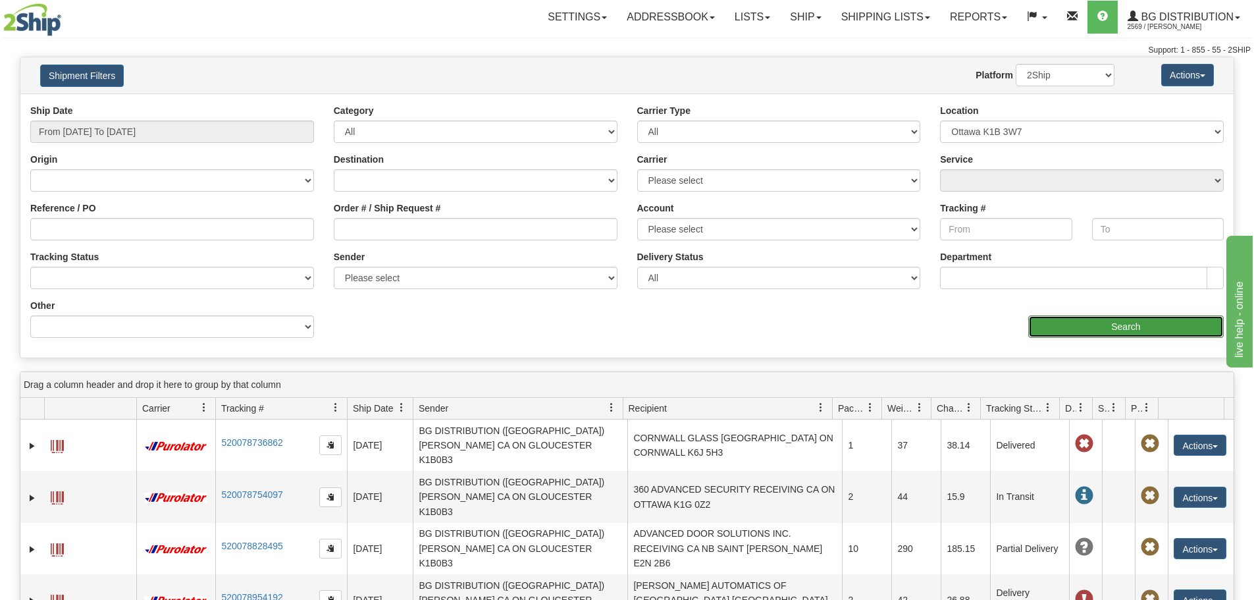
click at [1068, 320] on input "Search" at bounding box center [1126, 326] width 196 height 22
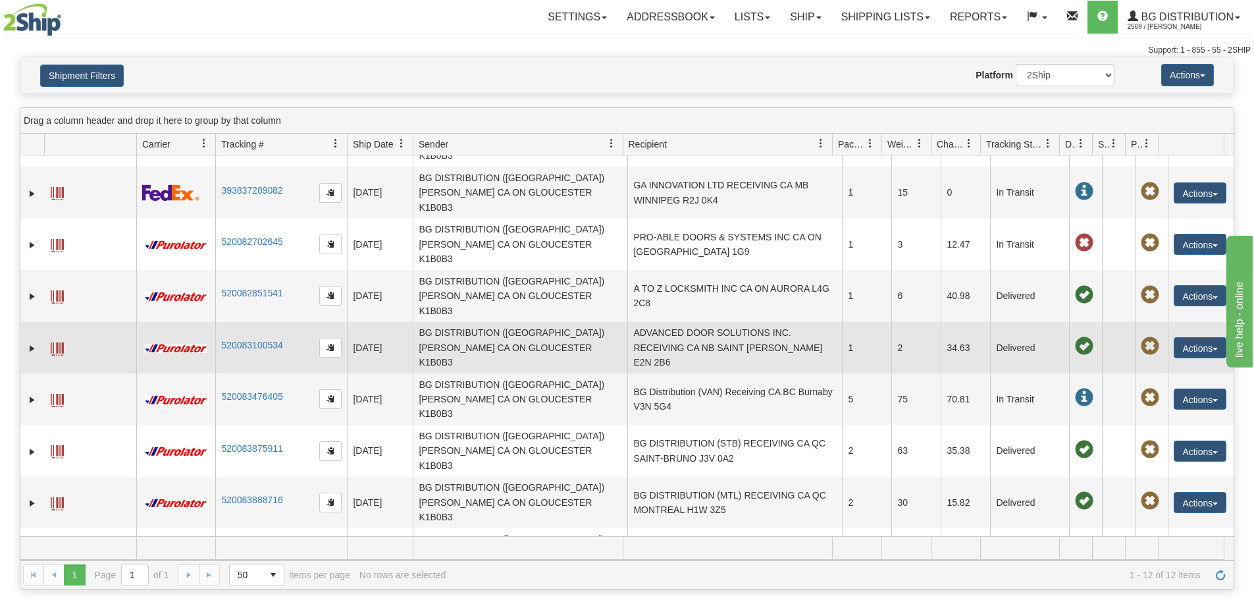
scroll to position [62, 0]
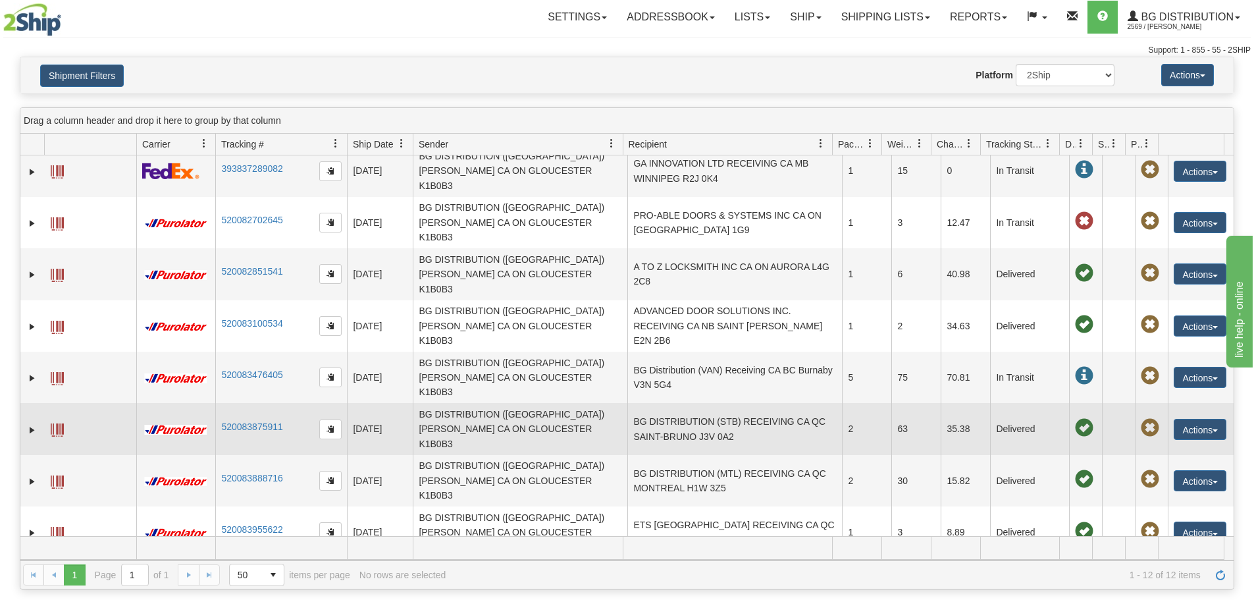
click at [759, 403] on td "BG DISTRIBUTION (STB) RECEIVING CA QC SAINT-BRUNO J3V 0A2" at bounding box center [734, 428] width 215 height 51
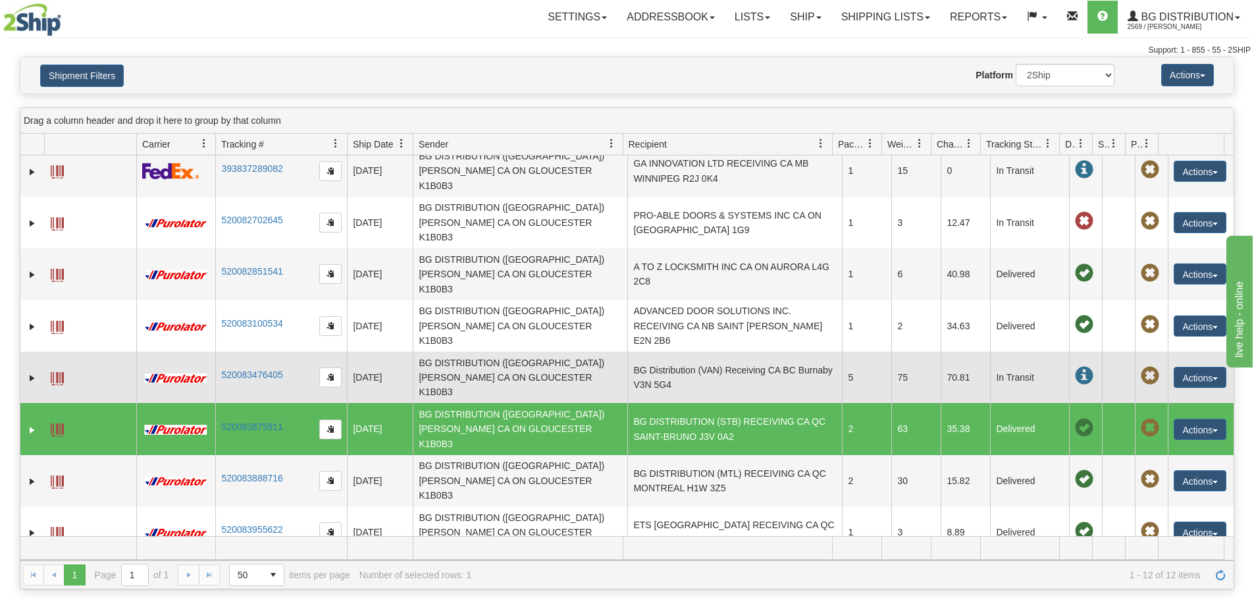
click at [748, 352] on td "BG Distribution (VAN) Receiving CA BC Burnaby V3N 5G4" at bounding box center [734, 377] width 215 height 51
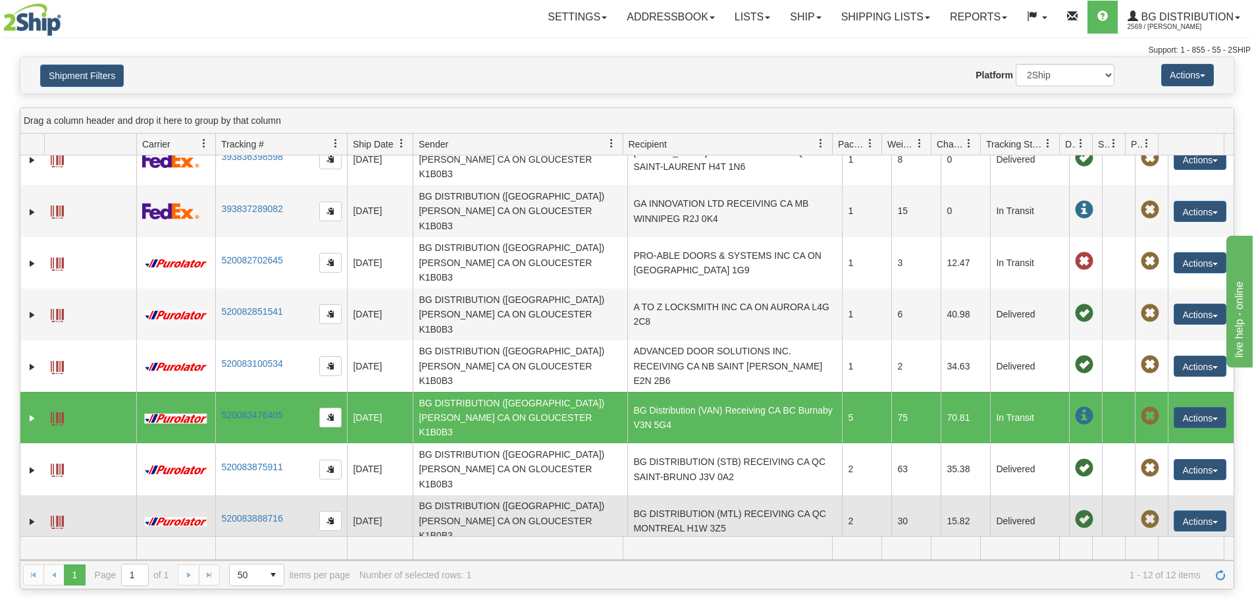
scroll to position [0, 0]
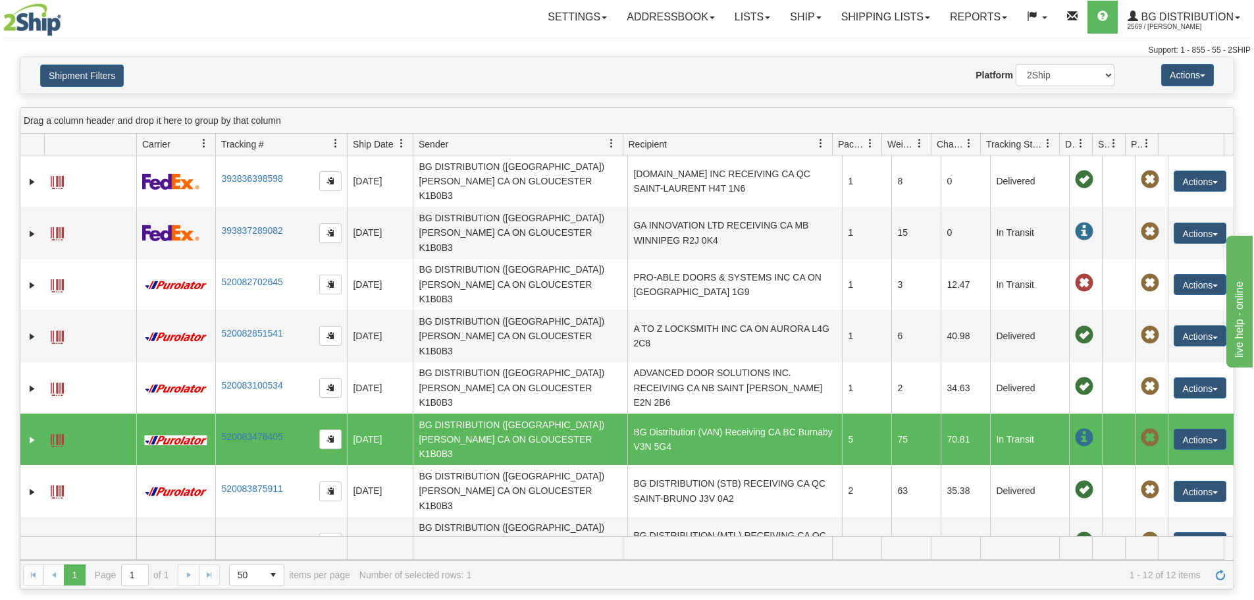
click at [23, 413] on td at bounding box center [32, 438] width 24 height 51
click at [31, 433] on link "Expand" at bounding box center [32, 439] width 13 height 13
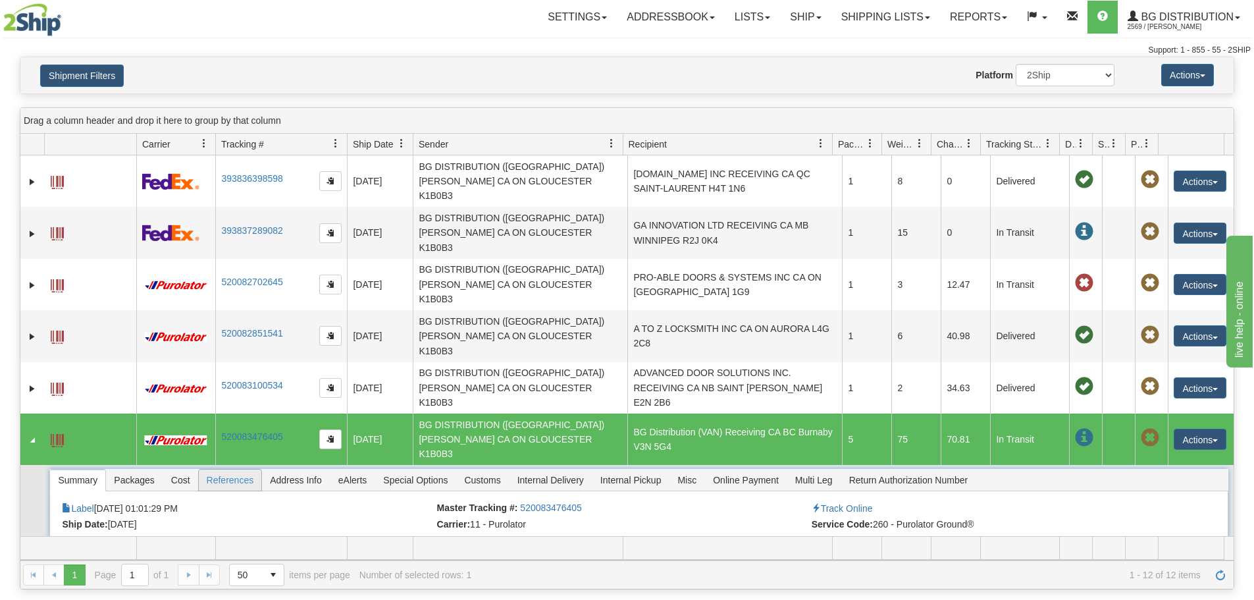
click at [219, 469] on span "References" at bounding box center [230, 479] width 63 height 21
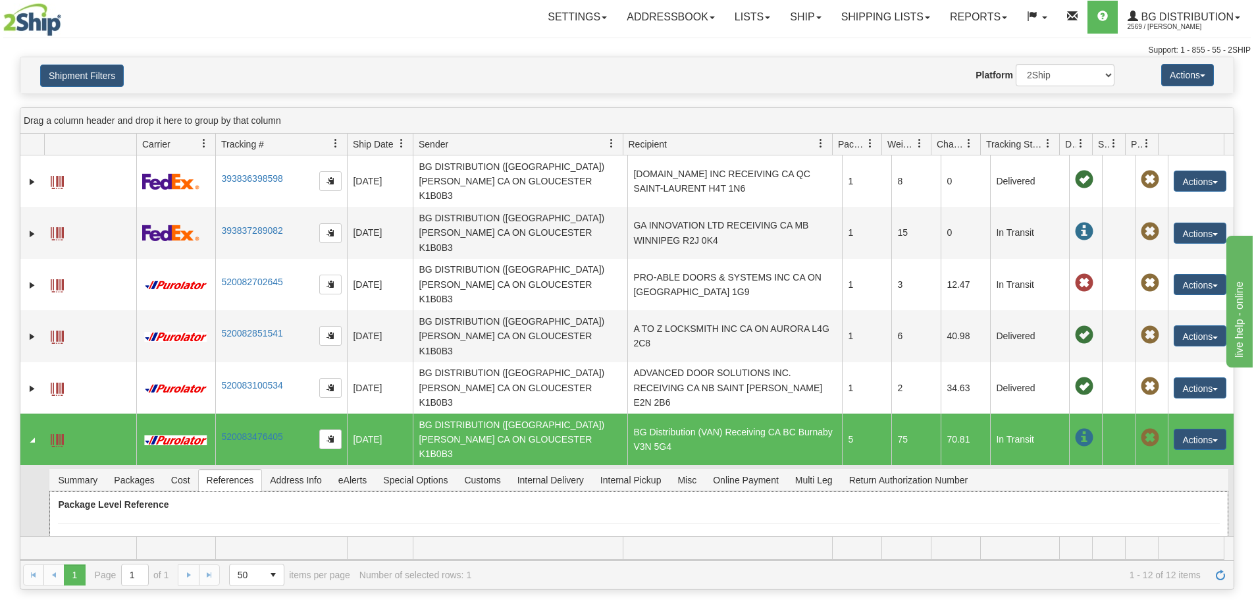
drag, startPoint x: 669, startPoint y: 497, endPoint x: 757, endPoint y: 508, distance: 88.9
click at [757, 575] on td "167130-00" at bounding box center [805, 587] width 276 height 24
copy td "167130-00"
drag, startPoint x: 437, startPoint y: 501, endPoint x: 375, endPoint y: 501, distance: 61.9
click at [375, 575] on tr "1 520083476405 163748-00 167130-00 N/A" at bounding box center [638, 587] width 1161 height 24
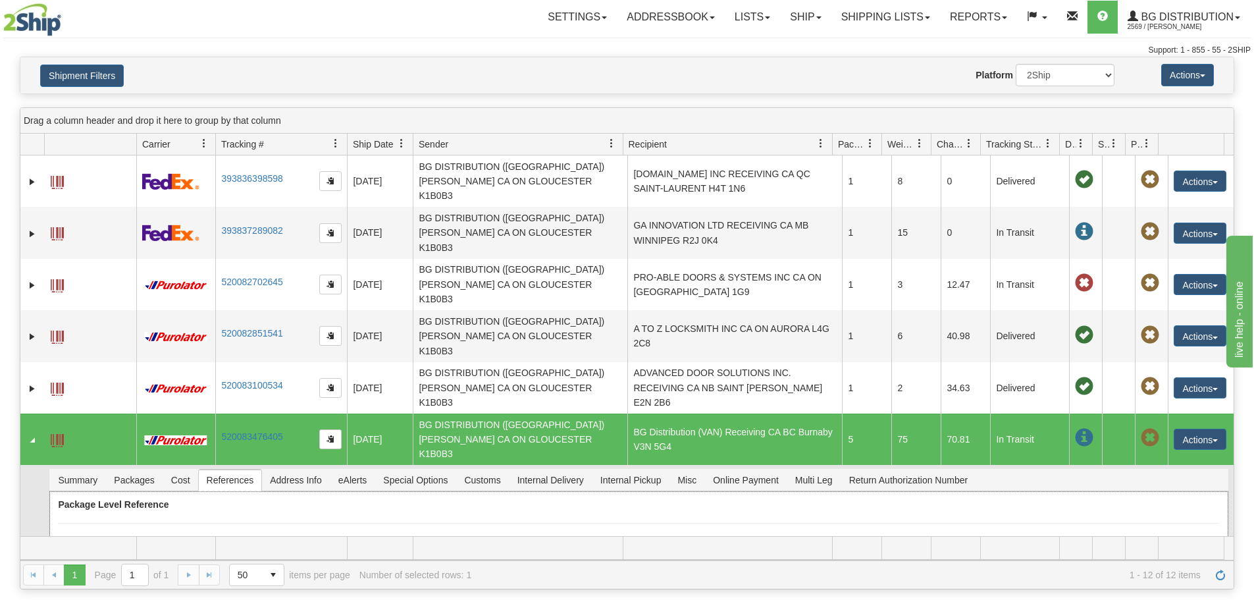
copy tr "163748-00"
click at [107, 469] on li "Packages" at bounding box center [133, 480] width 57 height 22
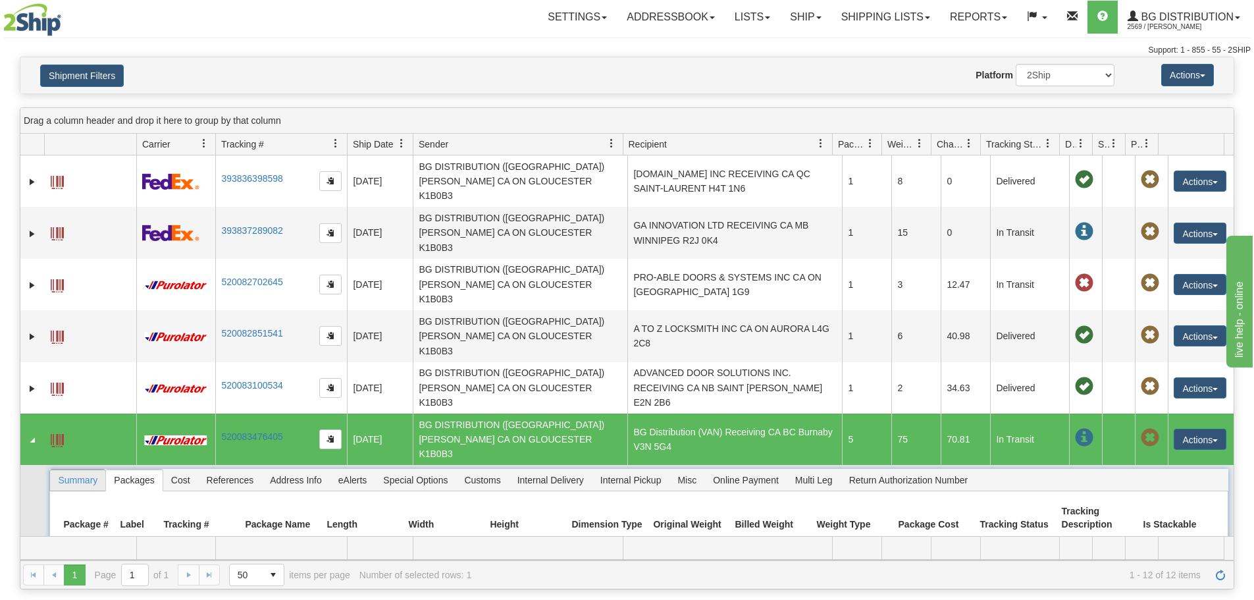
click at [76, 469] on span "Summary" at bounding box center [77, 479] width 55 height 21
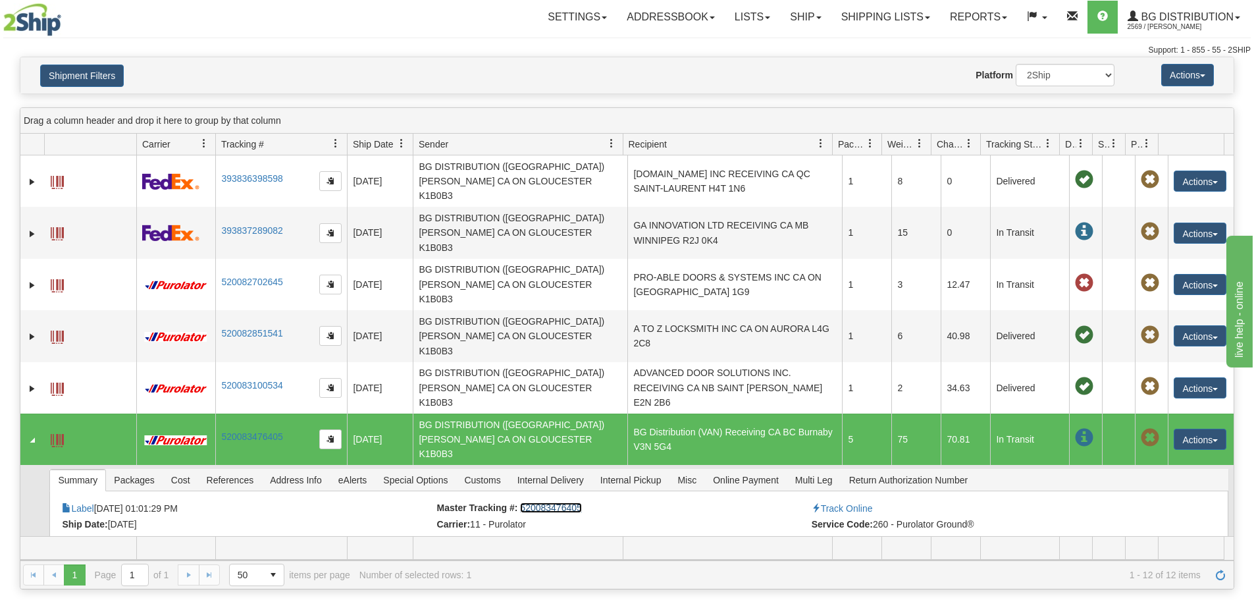
click at [542, 502] on link "520083476405" at bounding box center [550, 507] width 61 height 11
drag, startPoint x: 516, startPoint y: 420, endPoint x: 579, endPoint y: 420, distance: 63.2
click at [579, 502] on li "Master Tracking #: 520083476405" at bounding box center [622, 508] width 371 height 13
copy link "520083476405"
click at [564, 70] on div "Website Agent Nothing selected Client User Platform 2Ship Imported" at bounding box center [676, 75] width 895 height 22
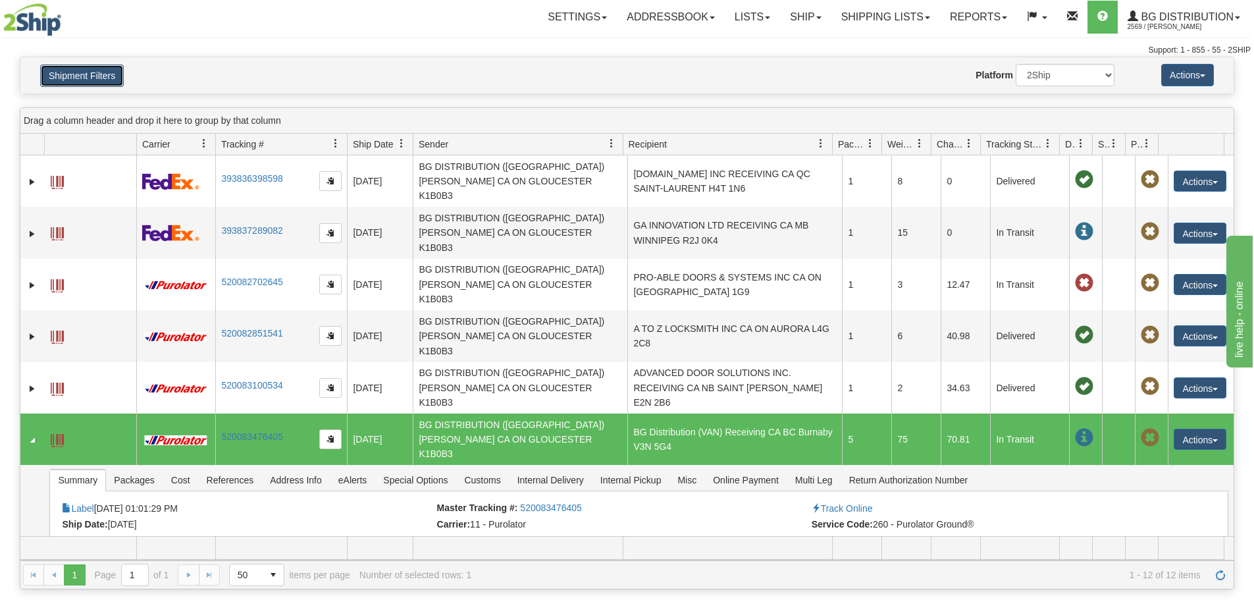
click at [117, 83] on button "Shipment Filters" at bounding box center [82, 76] width 84 height 22
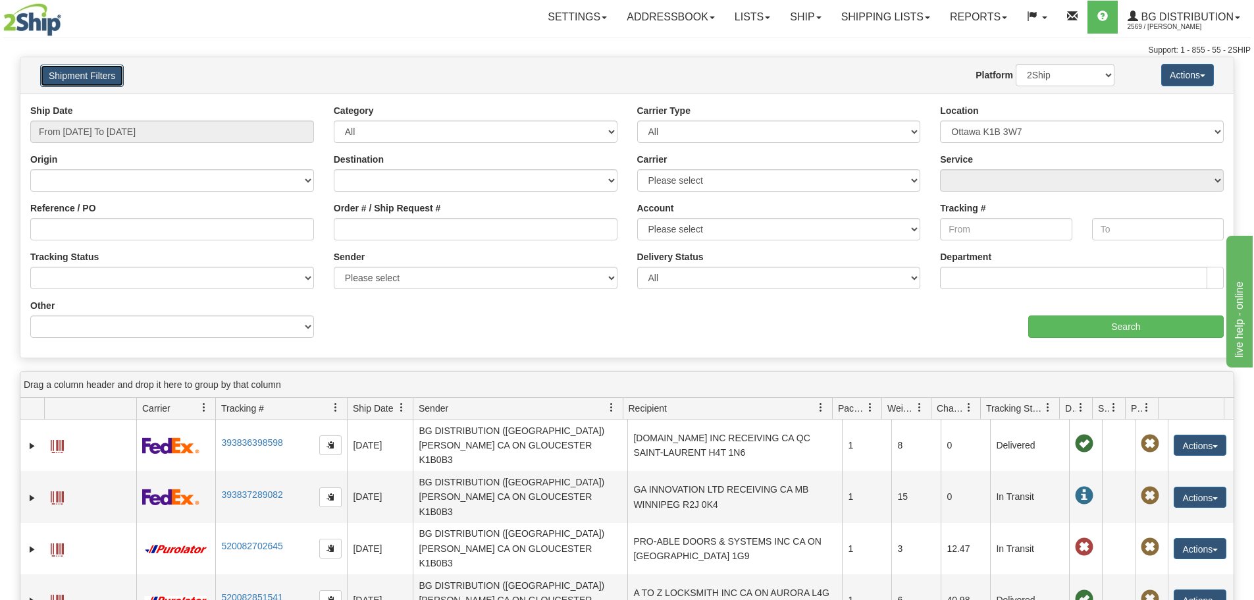
click at [105, 86] on button "Shipment Filters" at bounding box center [82, 76] width 84 height 22
